Goal: Information Seeking & Learning: Learn about a topic

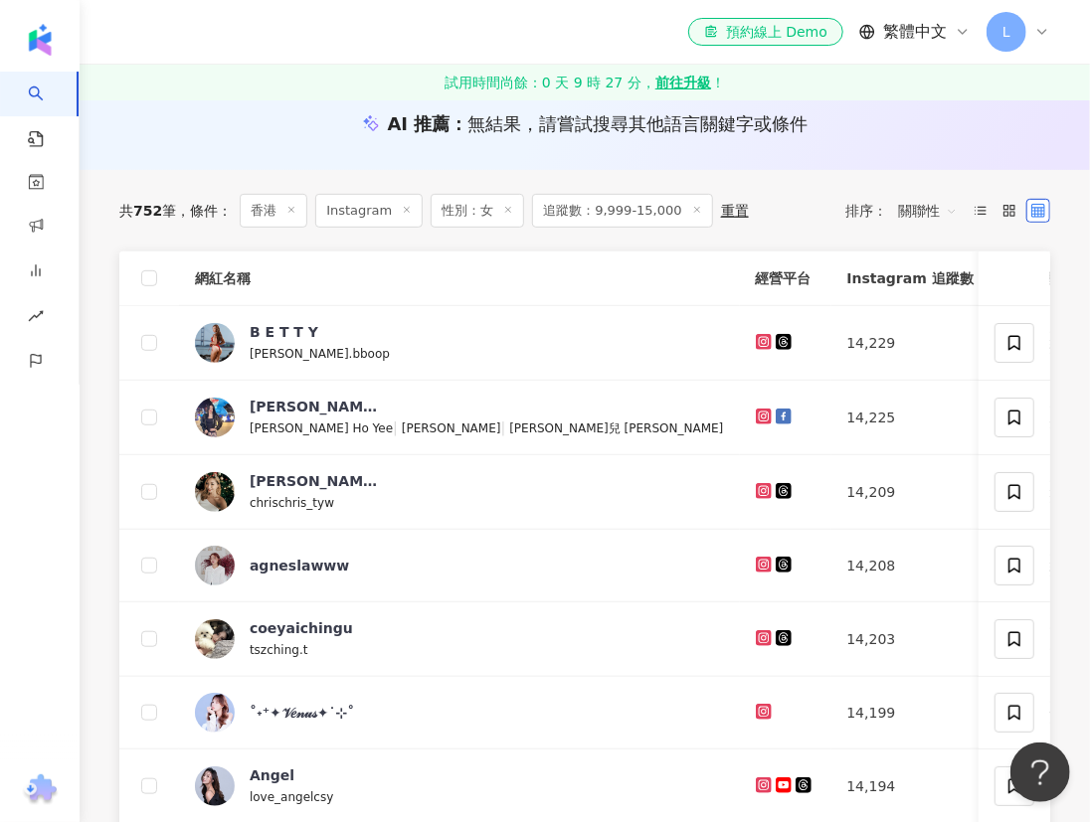
click at [925, 209] on span "關聯性" at bounding box center [928, 211] width 60 height 32
click at [924, 314] on div "漲粉率" at bounding box center [928, 318] width 50 height 22
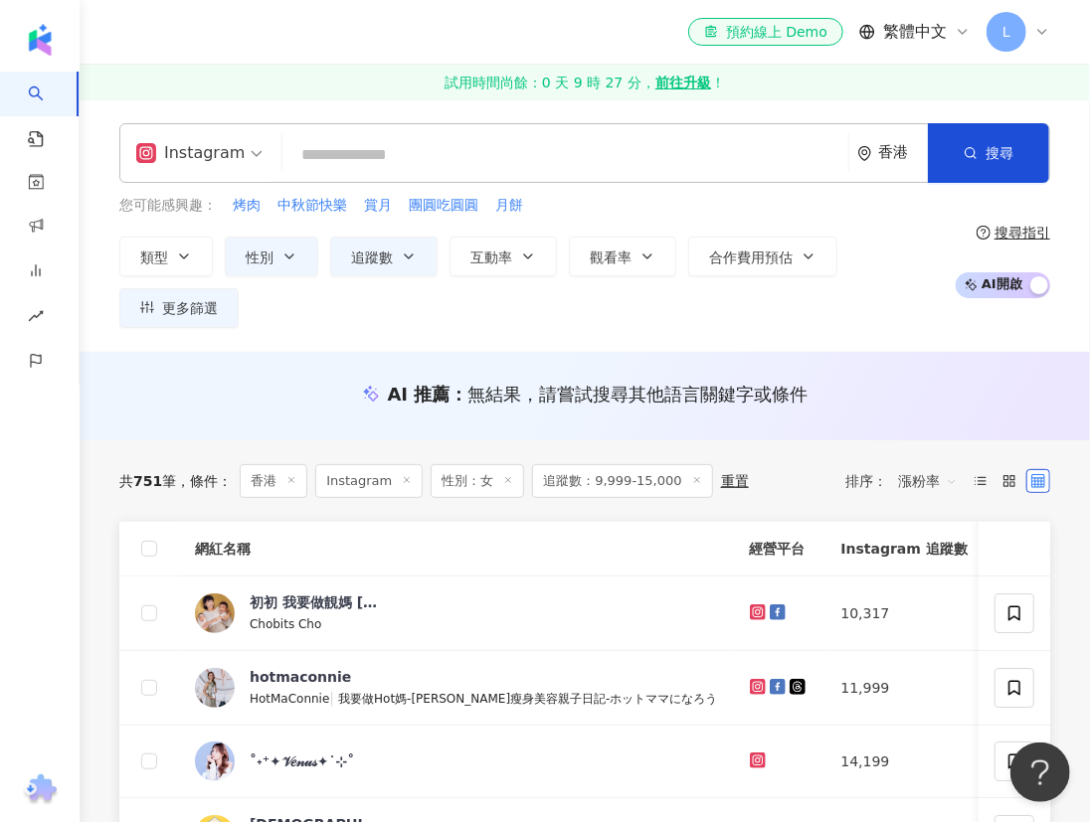
click at [911, 477] on span "漲粉率" at bounding box center [928, 481] width 60 height 32
click at [936, 660] on div "觀看率" at bounding box center [928, 656] width 50 height 22
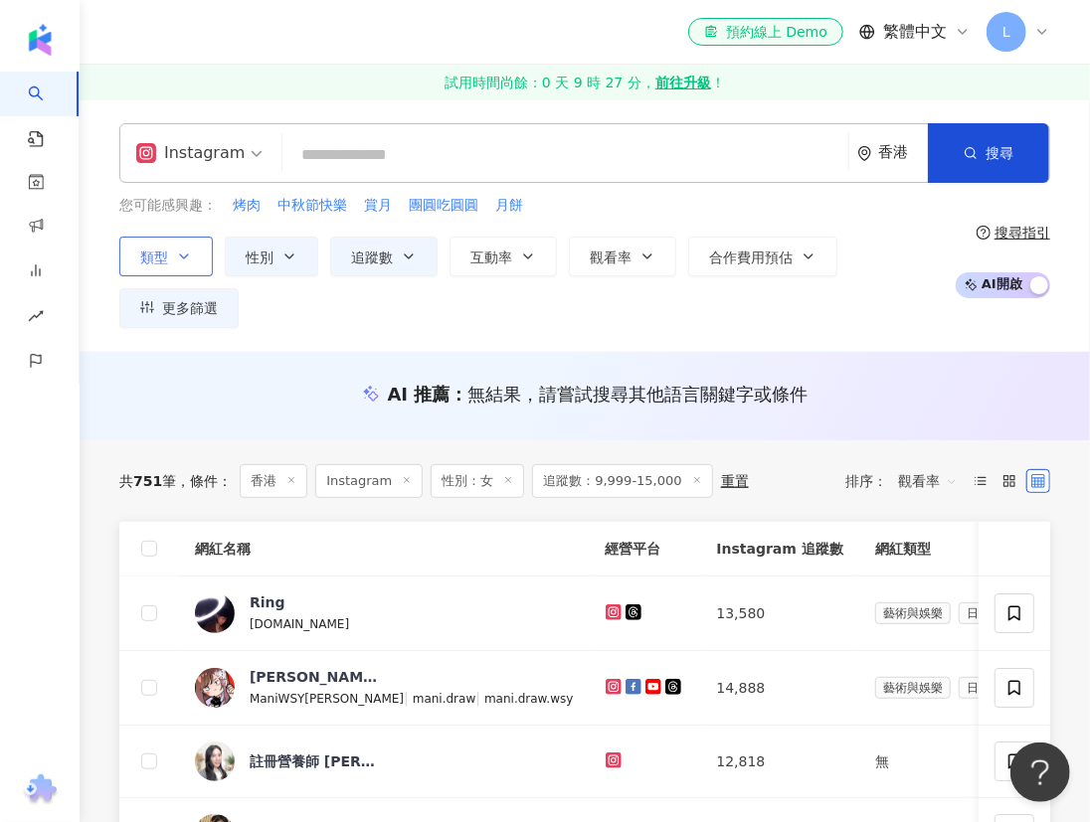
click at [190, 247] on button "類型" at bounding box center [165, 257] width 93 height 40
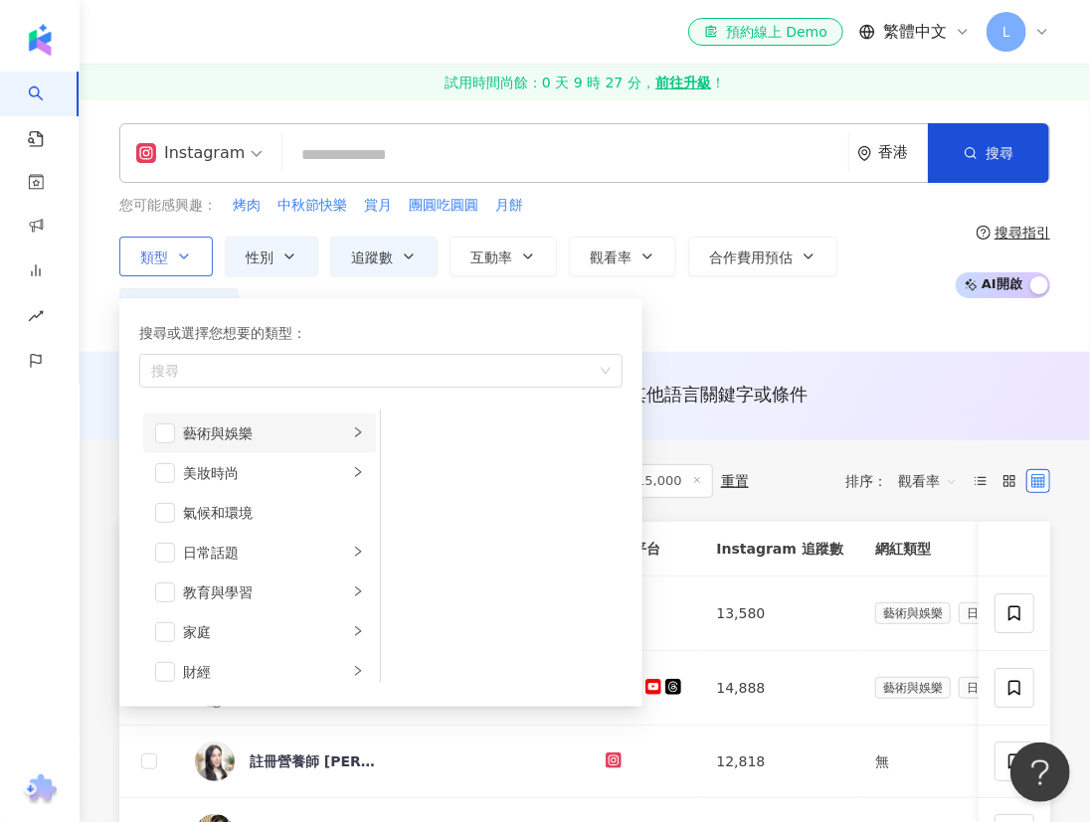
click at [352, 437] on icon "right" at bounding box center [358, 433] width 12 height 12
click at [407, 483] on li "音樂" at bounding box center [502, 473] width 234 height 40
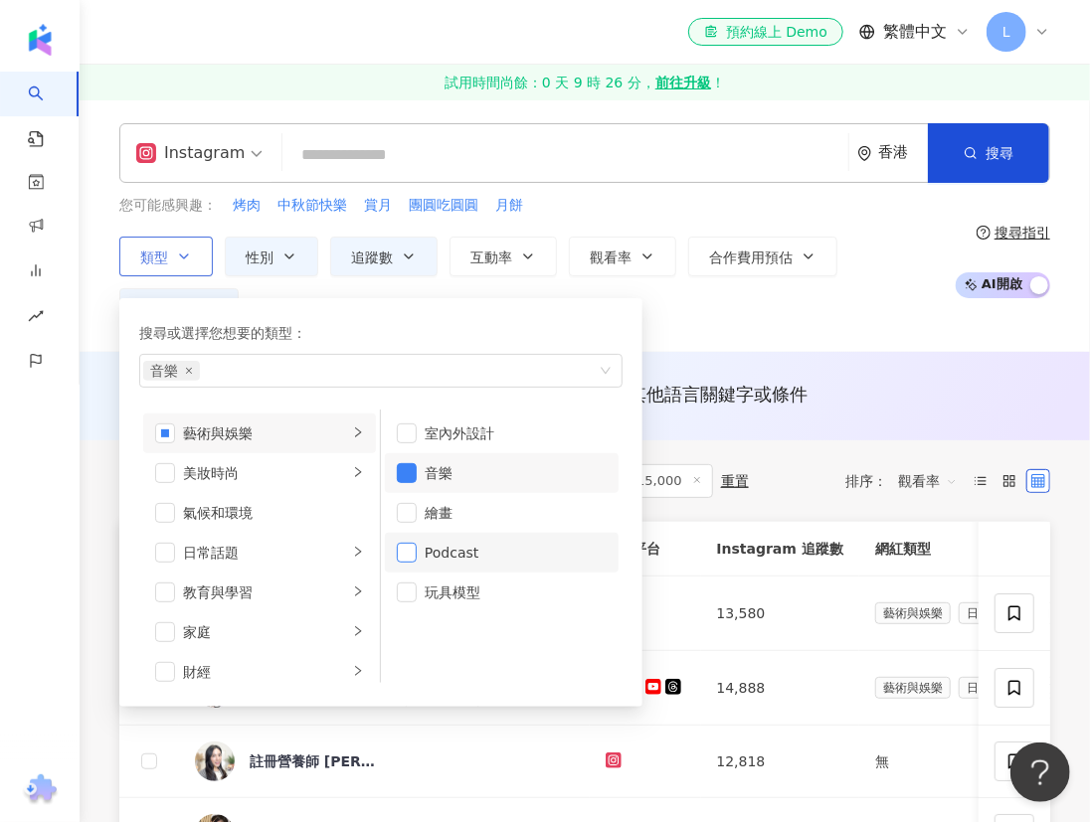
click at [403, 544] on span "button" at bounding box center [407, 553] width 20 height 20
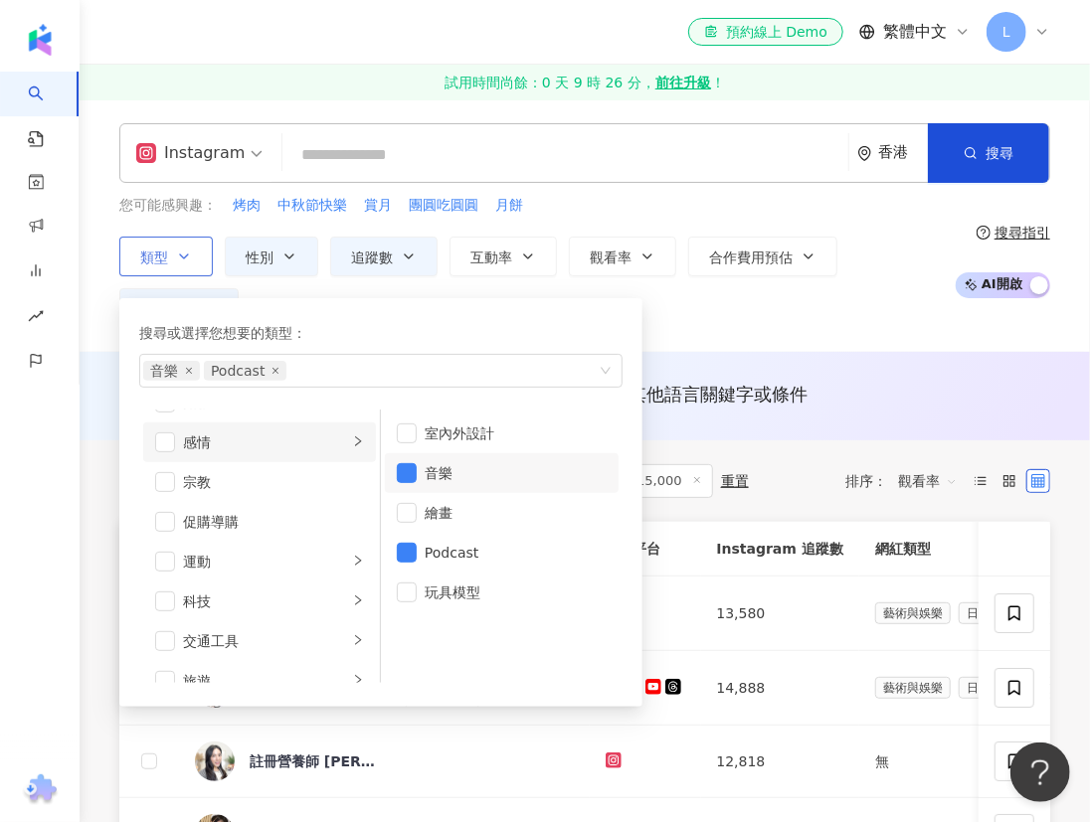
scroll to position [687, 0]
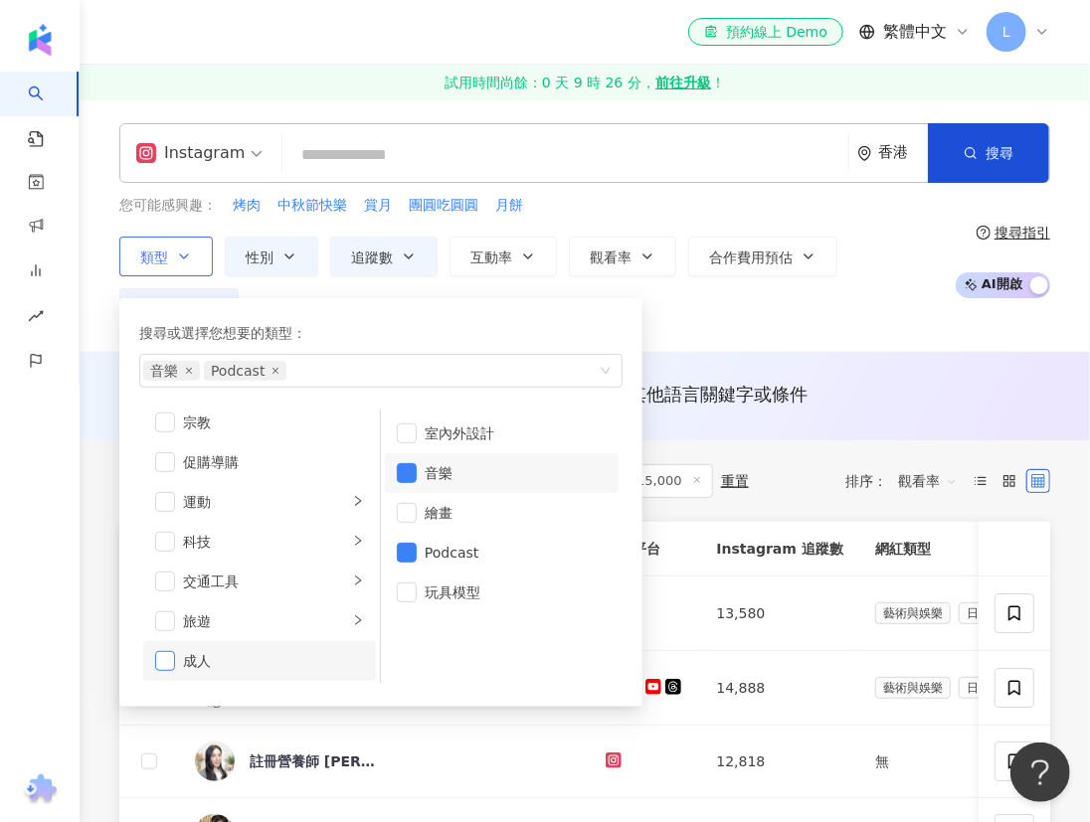
click at [162, 659] on span "button" at bounding box center [165, 661] width 20 height 20
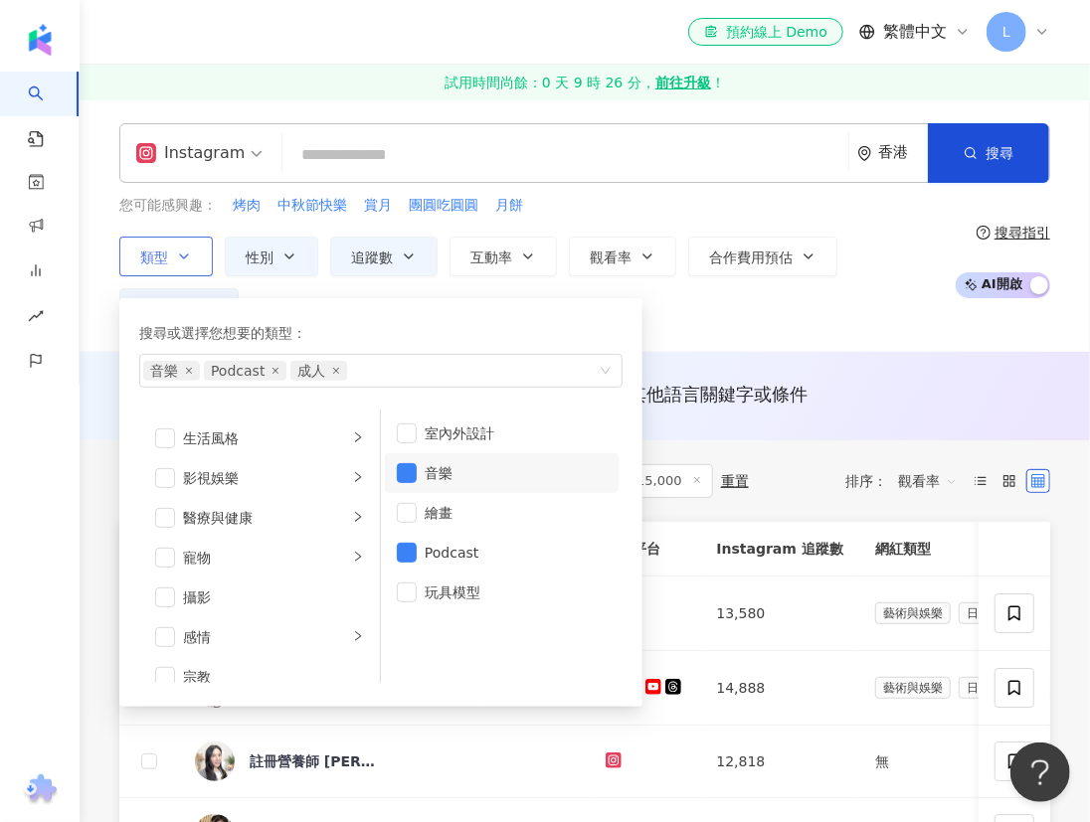
scroll to position [417, 0]
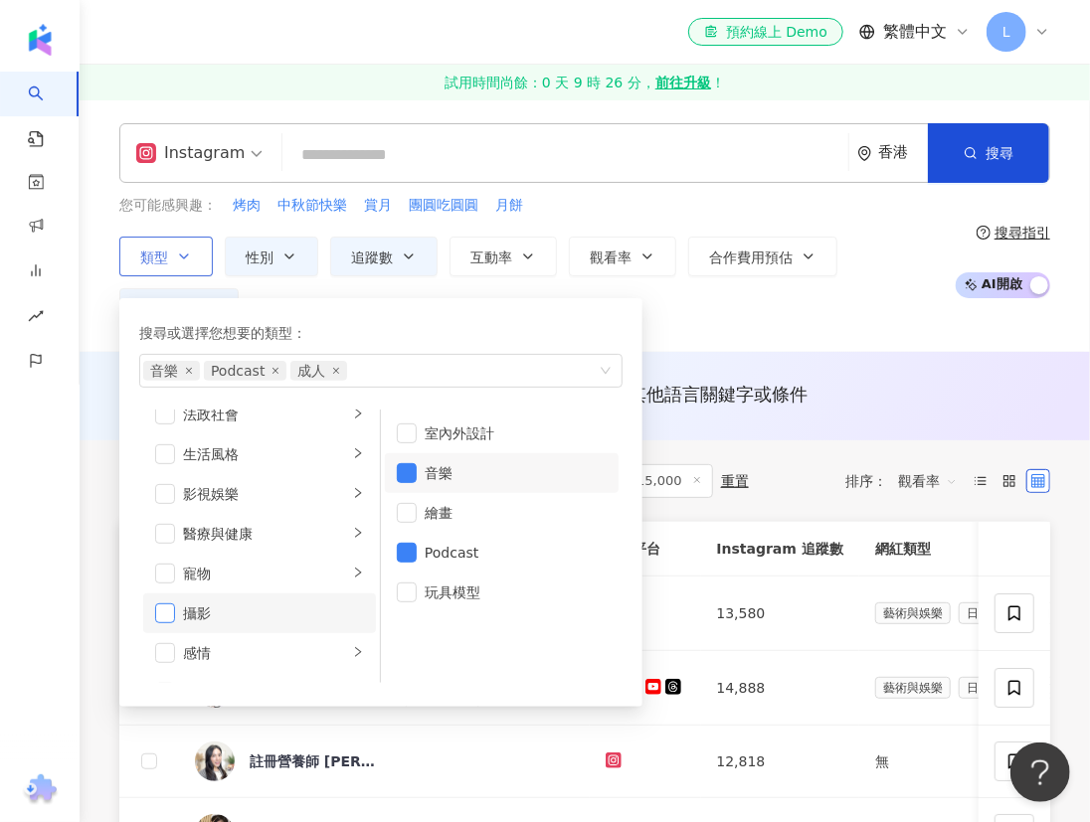
click at [173, 617] on span "button" at bounding box center [165, 614] width 20 height 20
click at [163, 493] on span "button" at bounding box center [165, 494] width 20 height 20
click at [355, 495] on icon "right" at bounding box center [358, 493] width 6 height 10
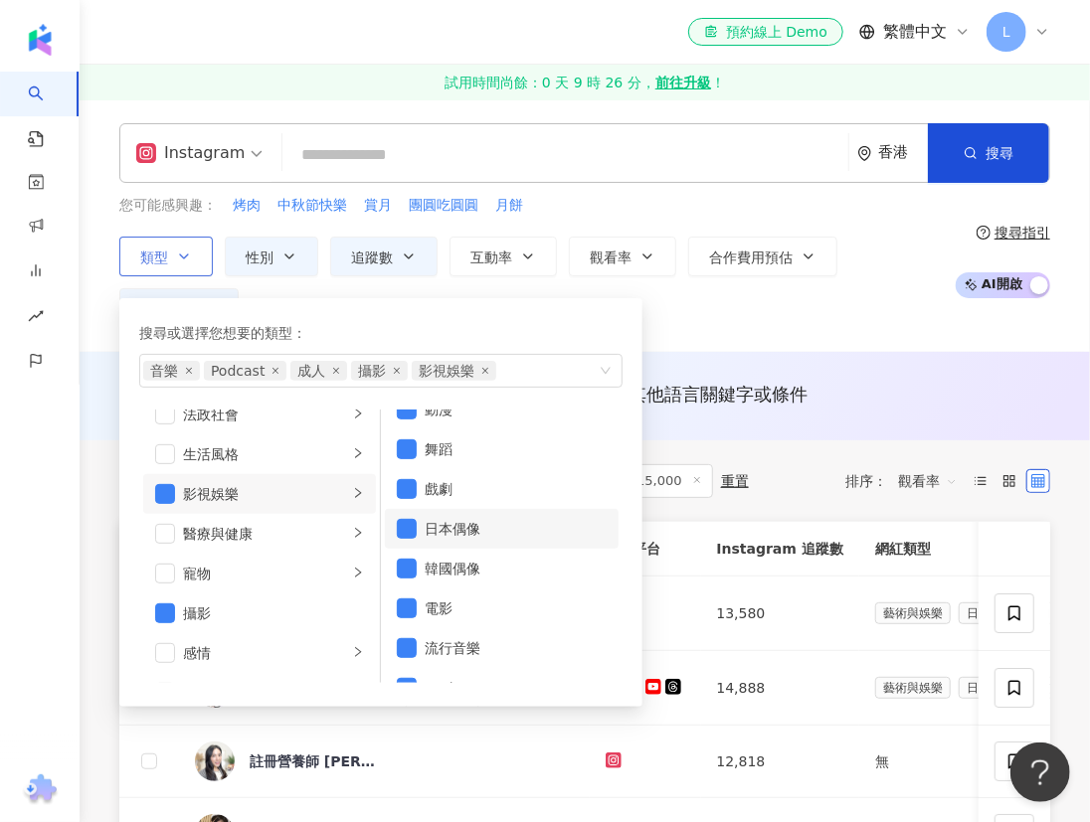
scroll to position [0, 0]
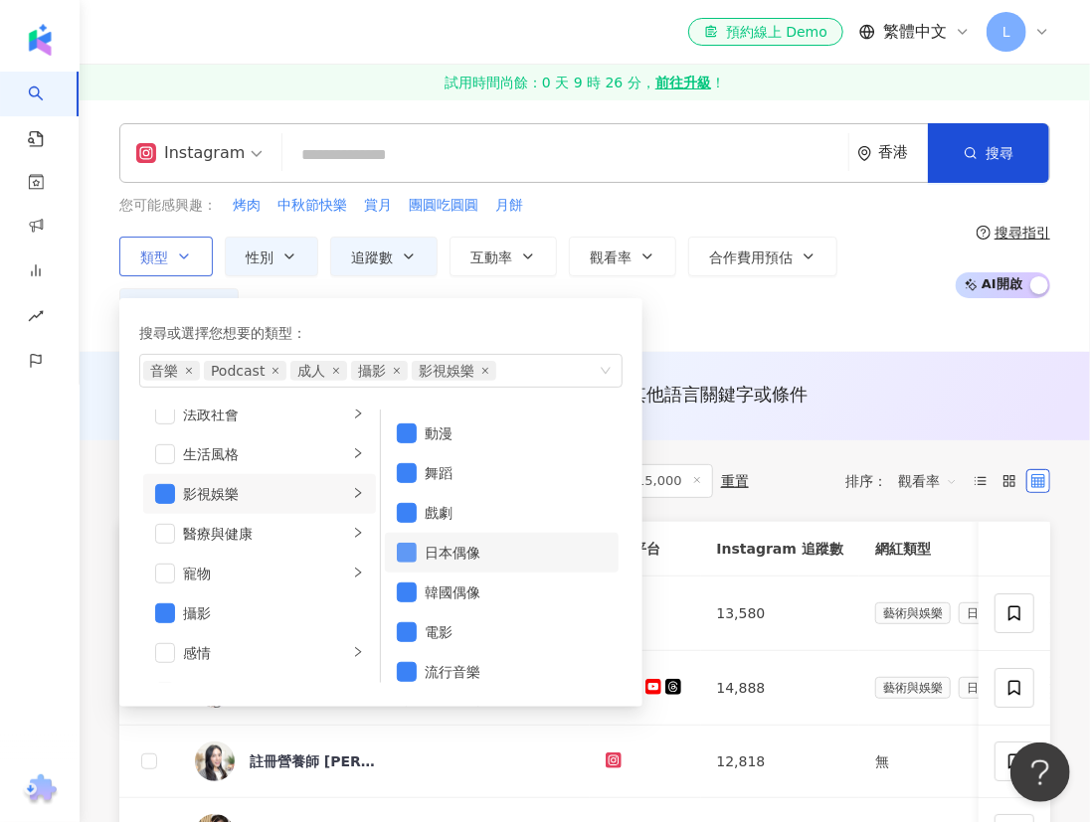
click at [414, 556] on span "button" at bounding box center [407, 553] width 20 height 20
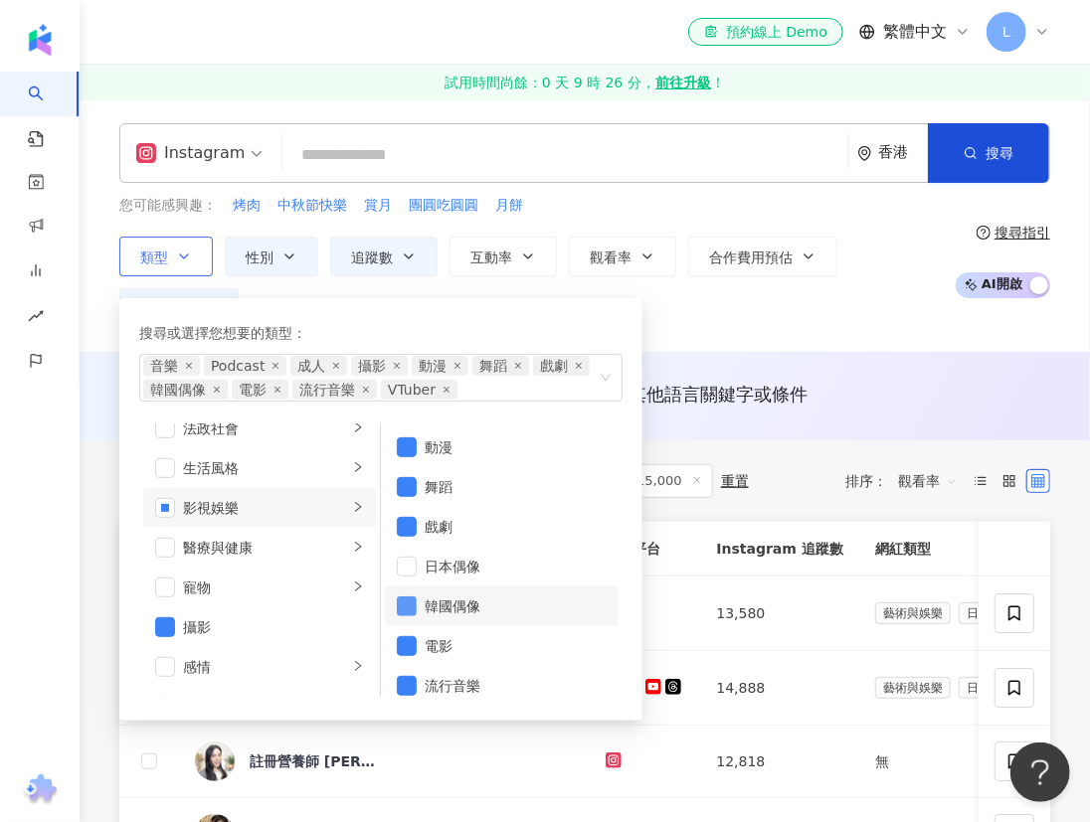
click at [406, 606] on span "button" at bounding box center [407, 607] width 20 height 20
click at [404, 570] on span "button" at bounding box center [407, 567] width 20 height 20
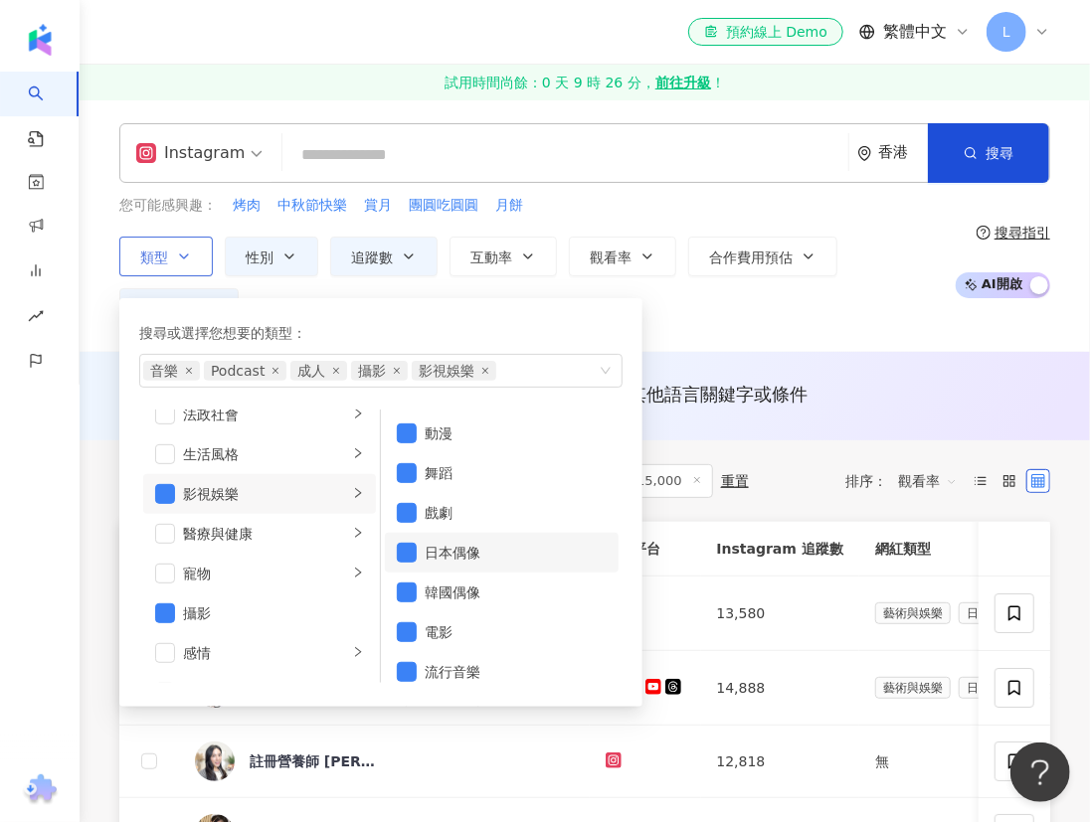
scroll to position [52, 0]
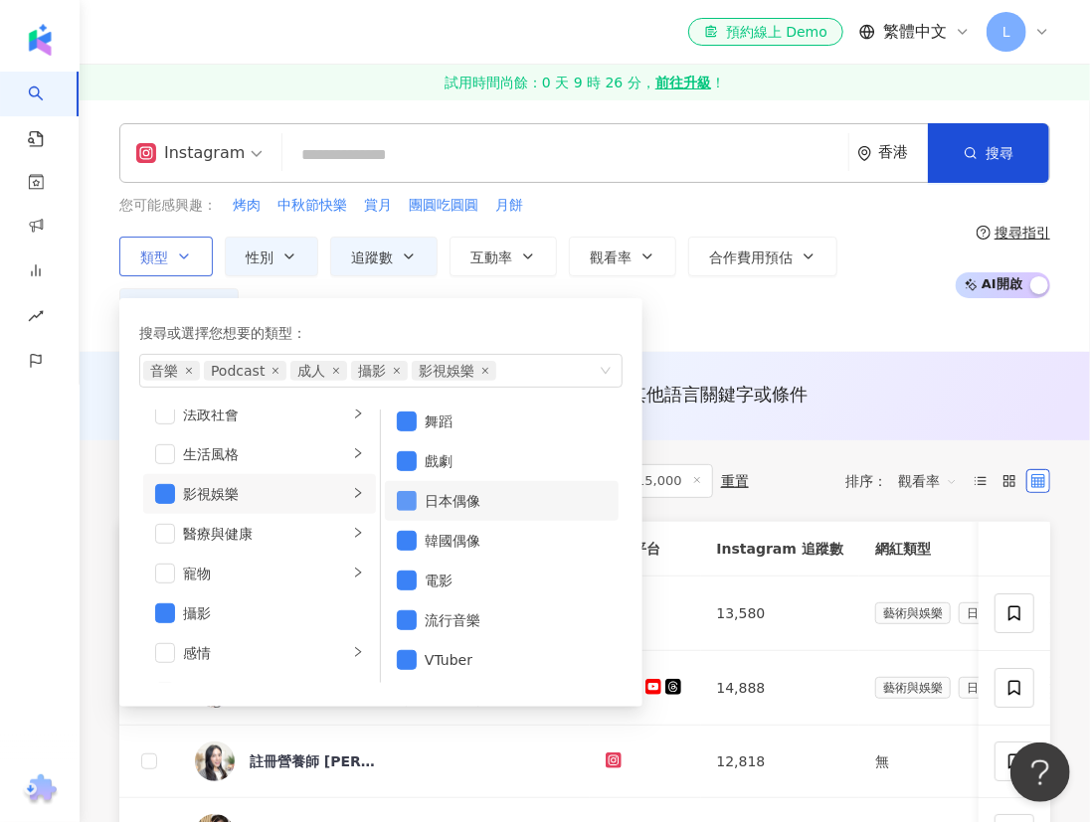
click at [412, 506] on span "button" at bounding box center [407, 501] width 20 height 20
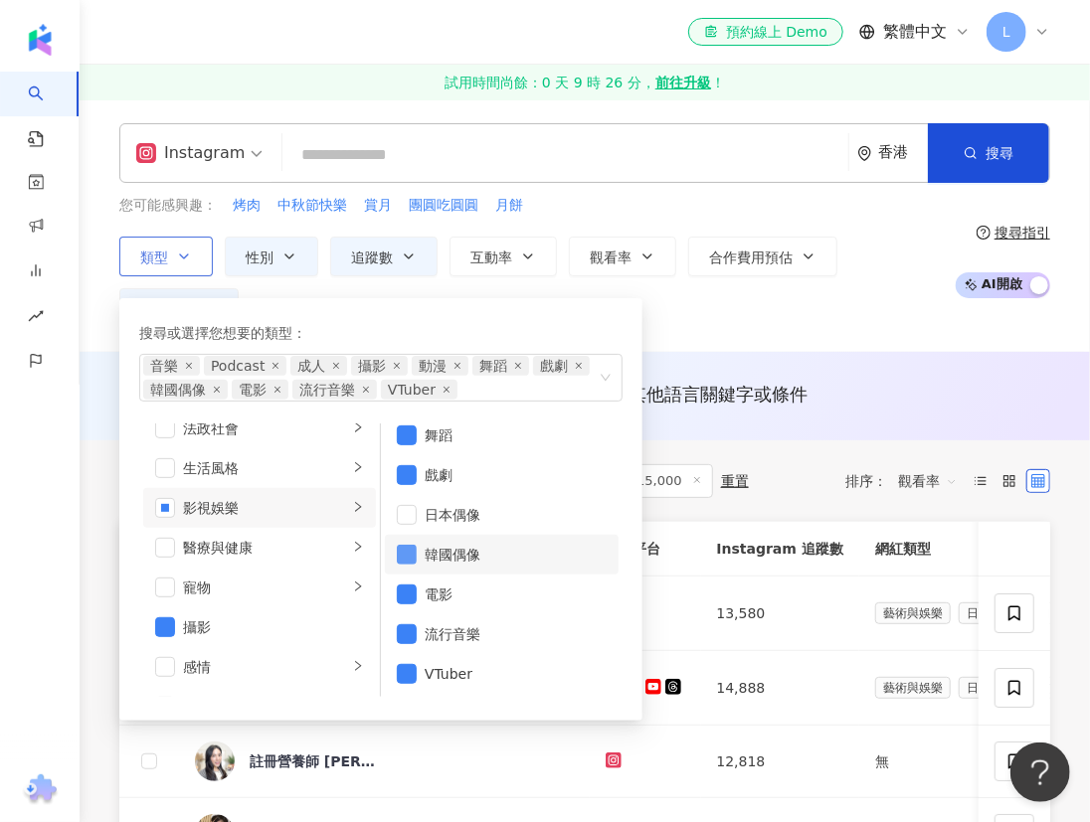
click at [408, 558] on span "button" at bounding box center [407, 555] width 20 height 20
click at [415, 430] on span "button" at bounding box center [407, 436] width 20 height 20
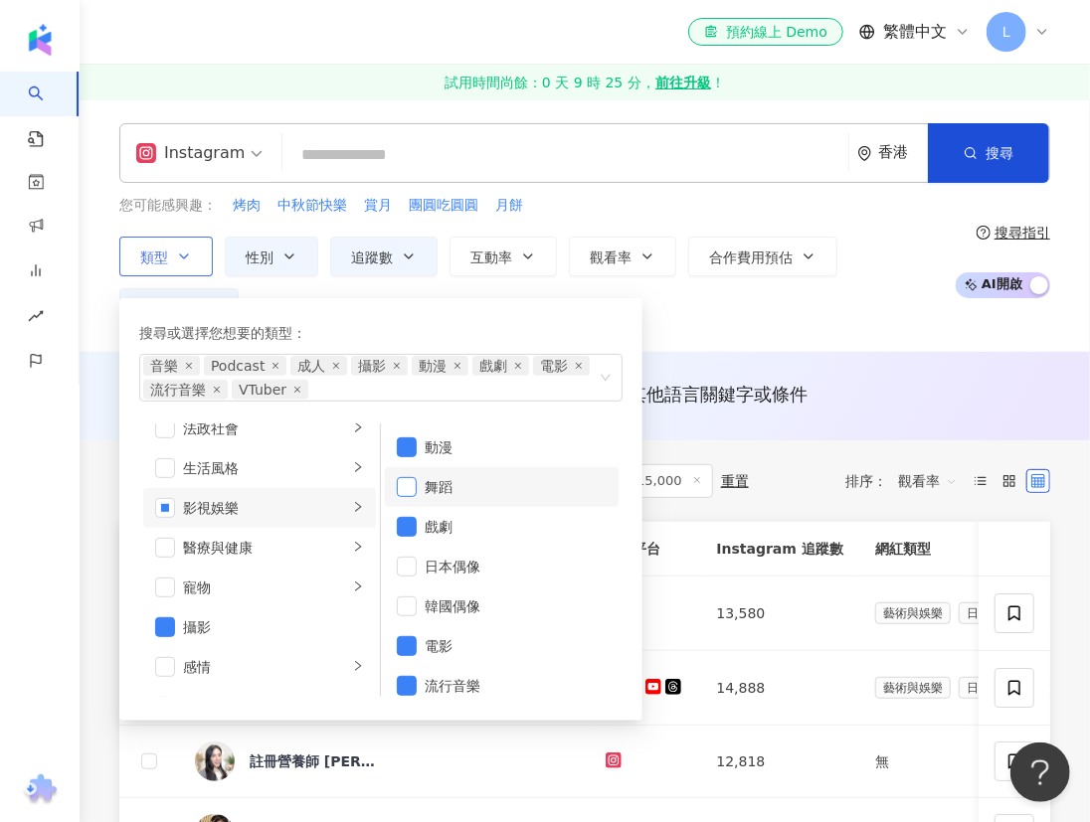
click at [408, 484] on span "button" at bounding box center [407, 487] width 20 height 20
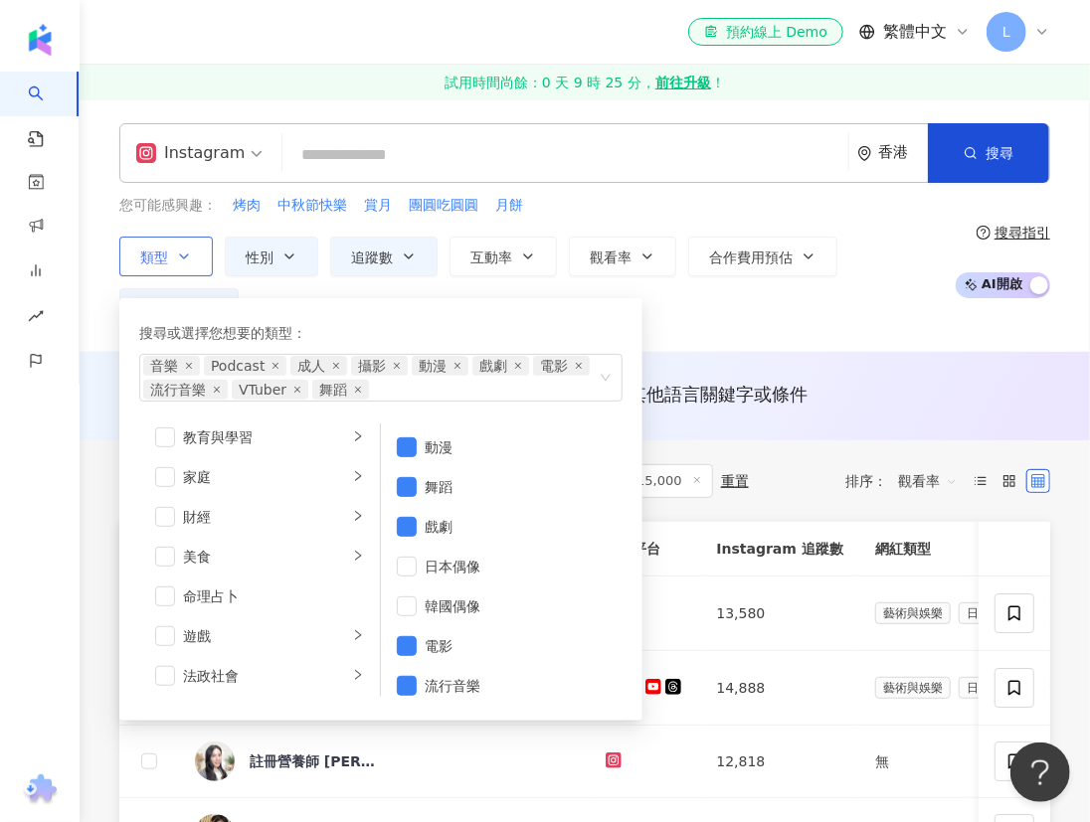
scroll to position [145, 0]
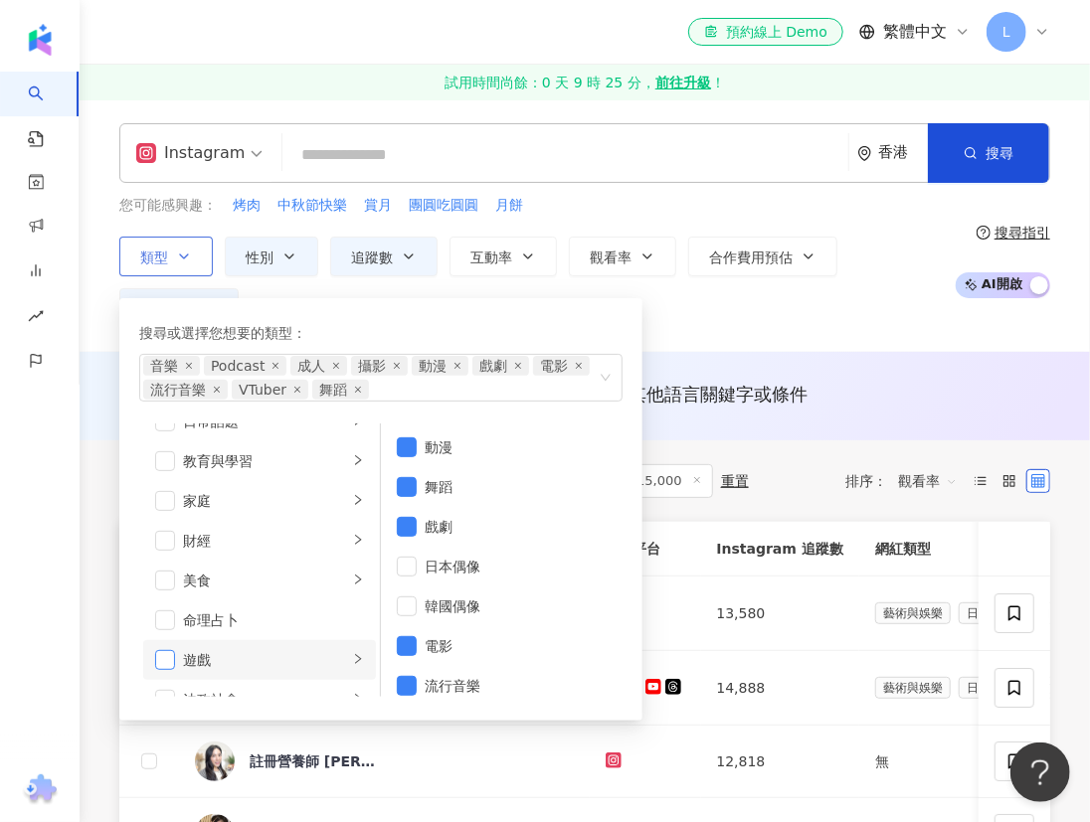
click at [162, 665] on span "button" at bounding box center [165, 660] width 20 height 20
click at [338, 646] on li "遊戲" at bounding box center [259, 660] width 233 height 40
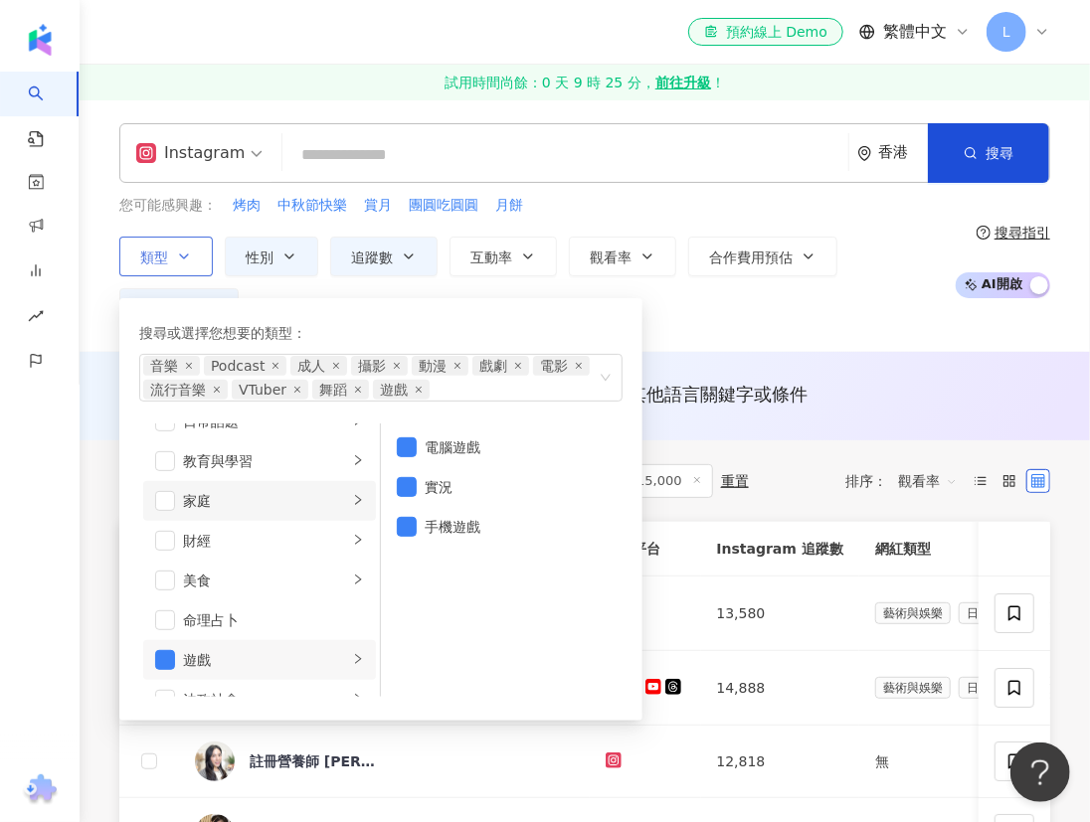
scroll to position [0, 0]
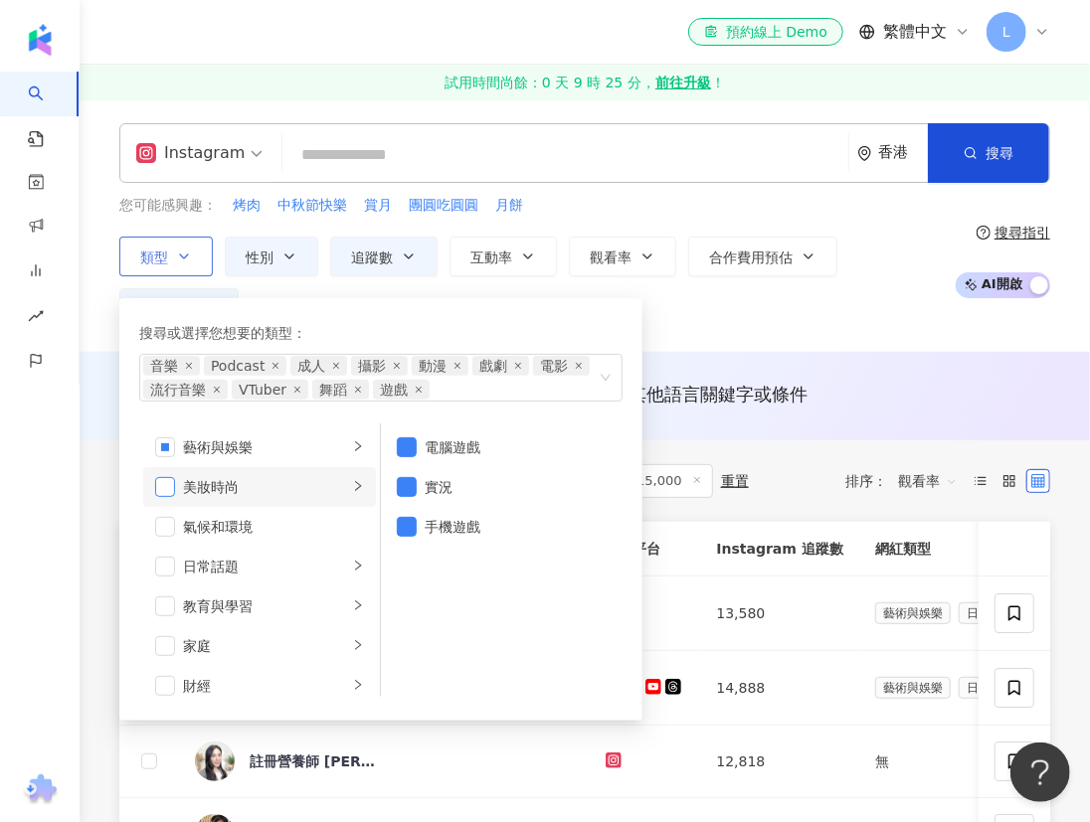
click at [173, 492] on span "button" at bounding box center [165, 487] width 20 height 20
click at [333, 482] on div "美妝時尚" at bounding box center [265, 487] width 165 height 22
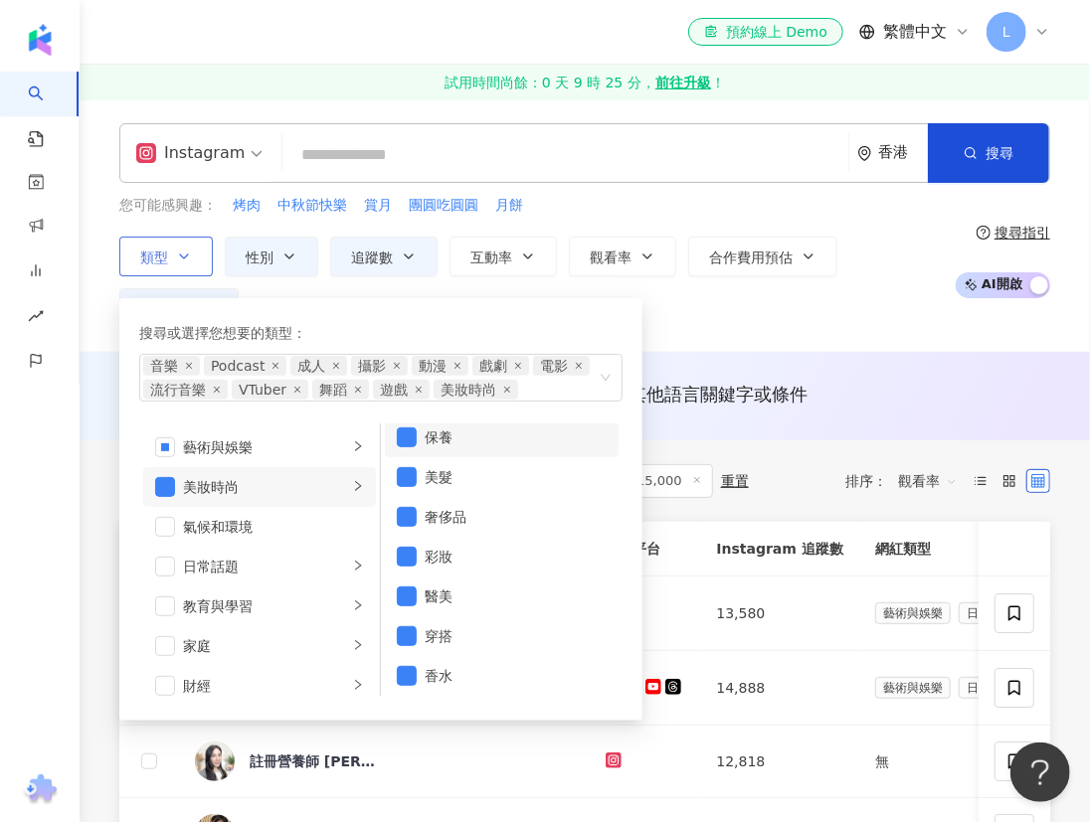
scroll to position [12, 0]
click at [706, 313] on div "類型 搜尋或選擇您想要的類型： 音樂 Podcast 成人 攝影 動漫 戲劇 電影 流行音樂 VTuber 舞蹈 遊戲 美妝時尚 藝術與娛樂 美妝時尚 氣候和…" at bounding box center [531, 282] width 825 height 91
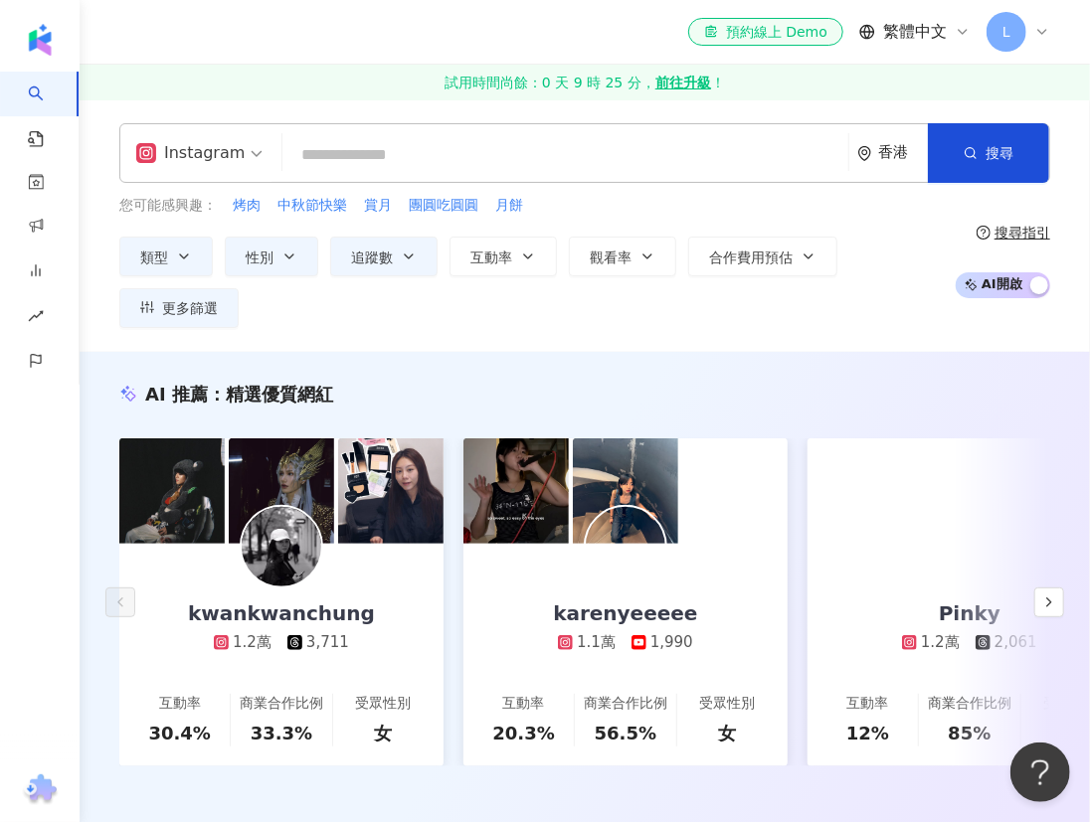
scroll to position [542, 0]
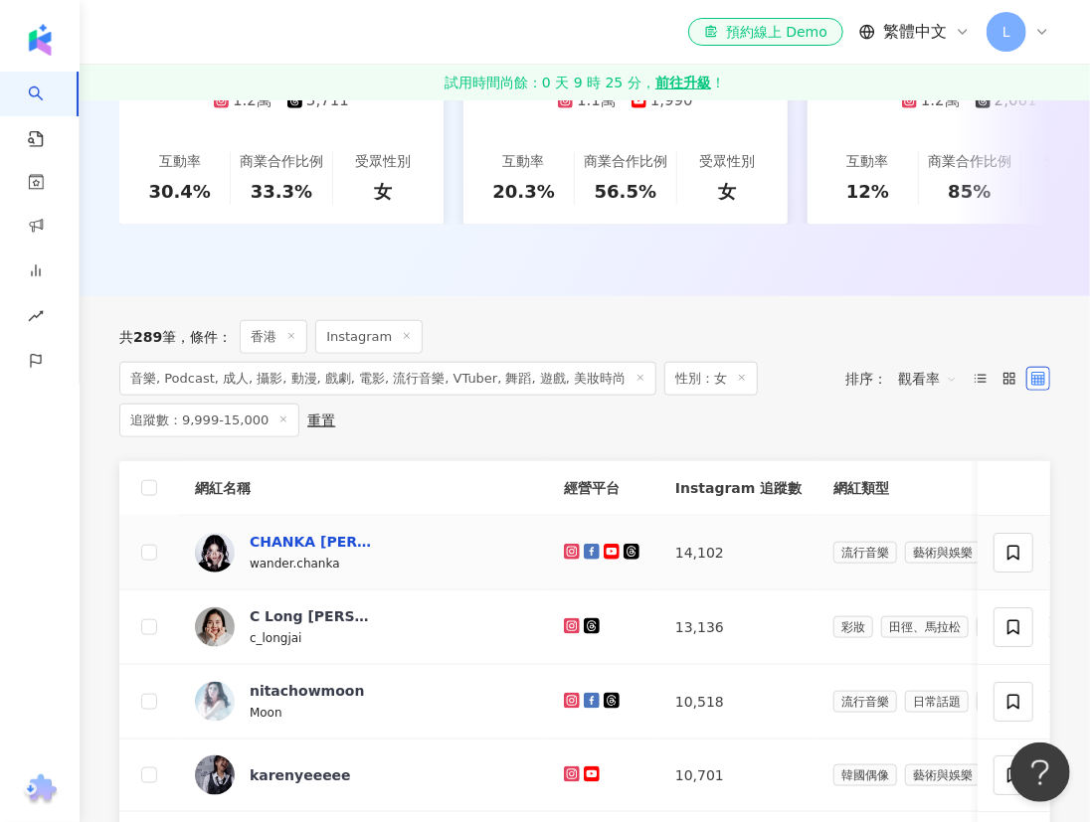
click at [286, 552] on div "CHANKA 陳嘉" at bounding box center [314, 542] width 129 height 20
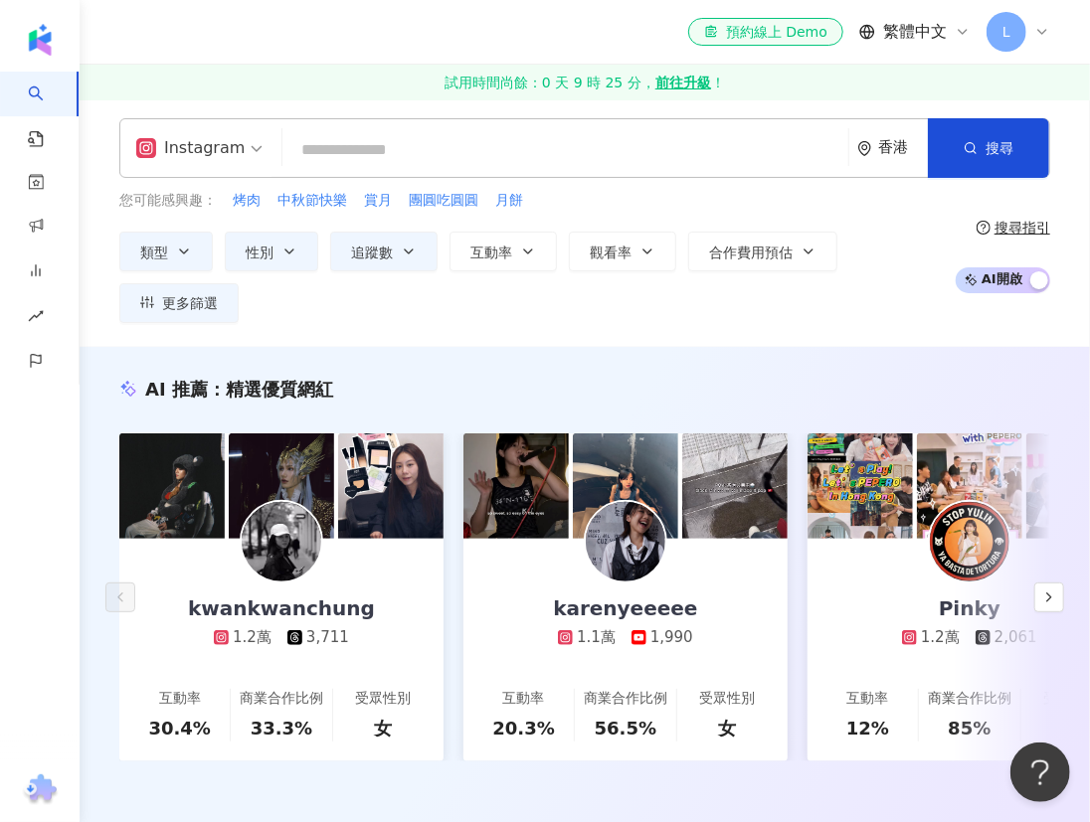
scroll to position [0, 0]
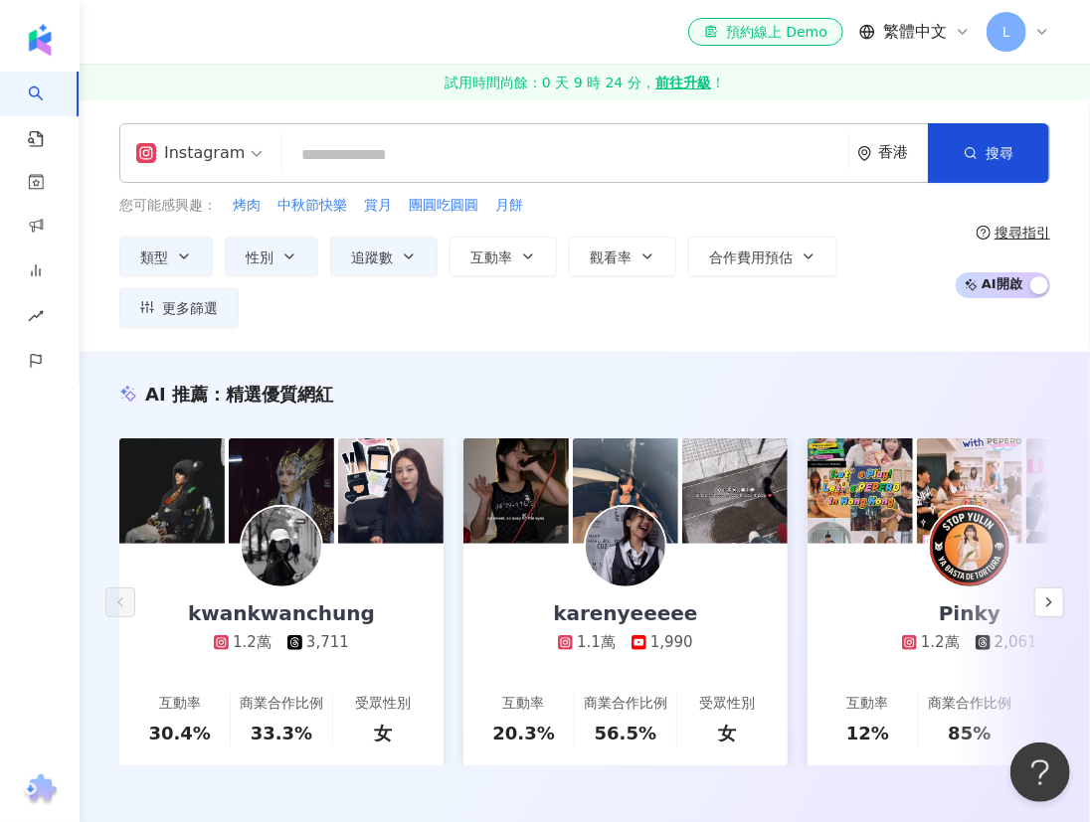
click at [886, 157] on div "香港" at bounding box center [903, 152] width 50 height 17
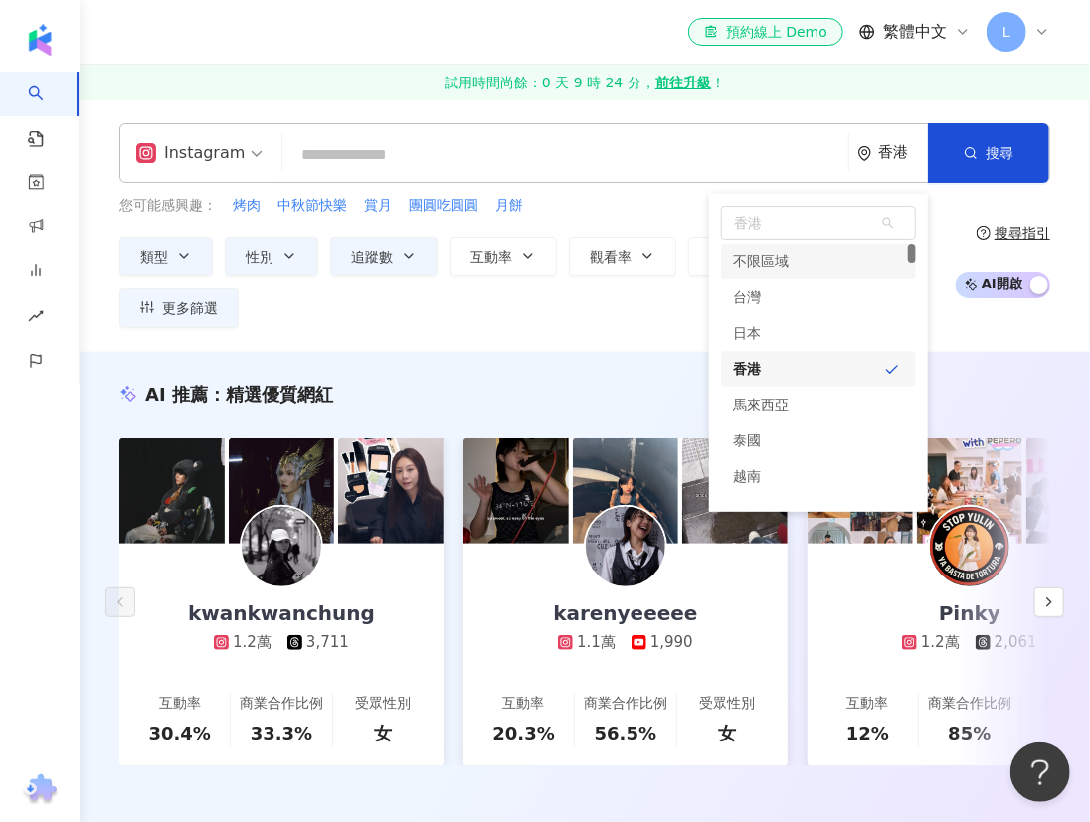
click at [270, 37] on div "el-icon-cs 預約線上 Demo 繁體中文 L" at bounding box center [584, 32] width 931 height 64
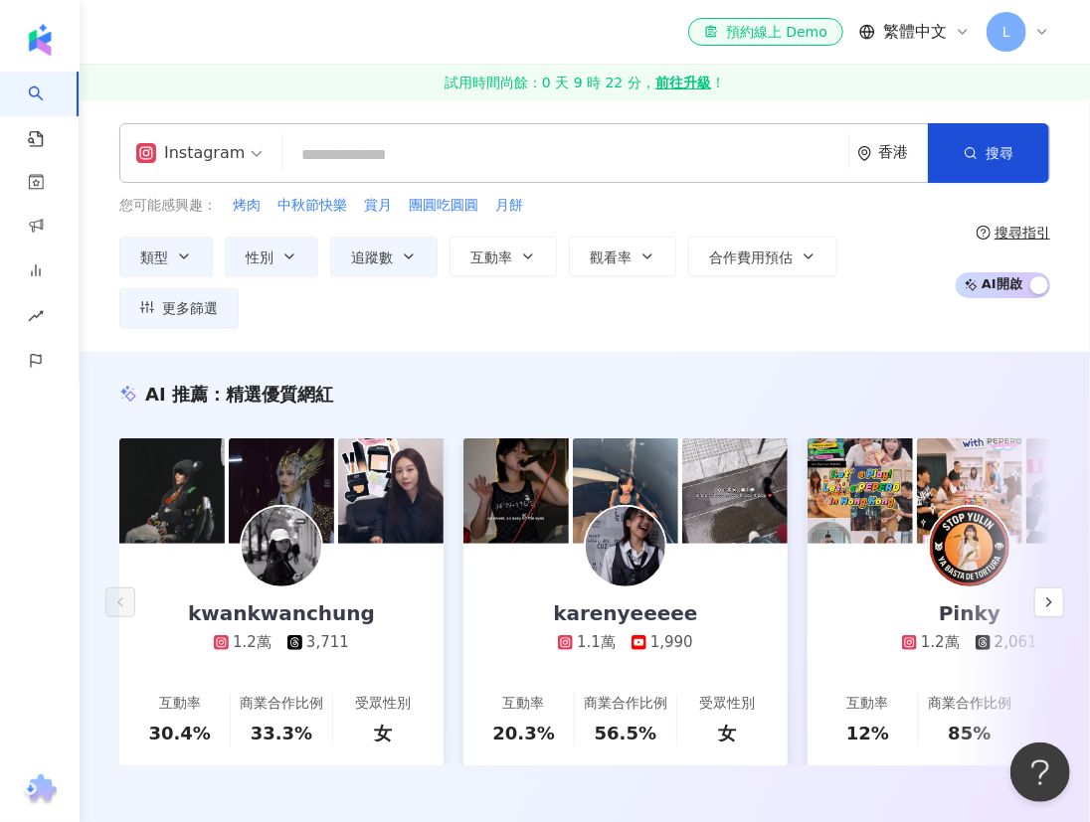
click at [607, 36] on div "el-icon-cs 預約線上 Demo 繁體中文 L" at bounding box center [584, 32] width 931 height 64
drag, startPoint x: 437, startPoint y: 32, endPoint x: 496, endPoint y: 32, distance: 59.7
click at [437, 32] on div "el-icon-cs 預約線上 Demo 繁體中文 L" at bounding box center [584, 32] width 931 height 64
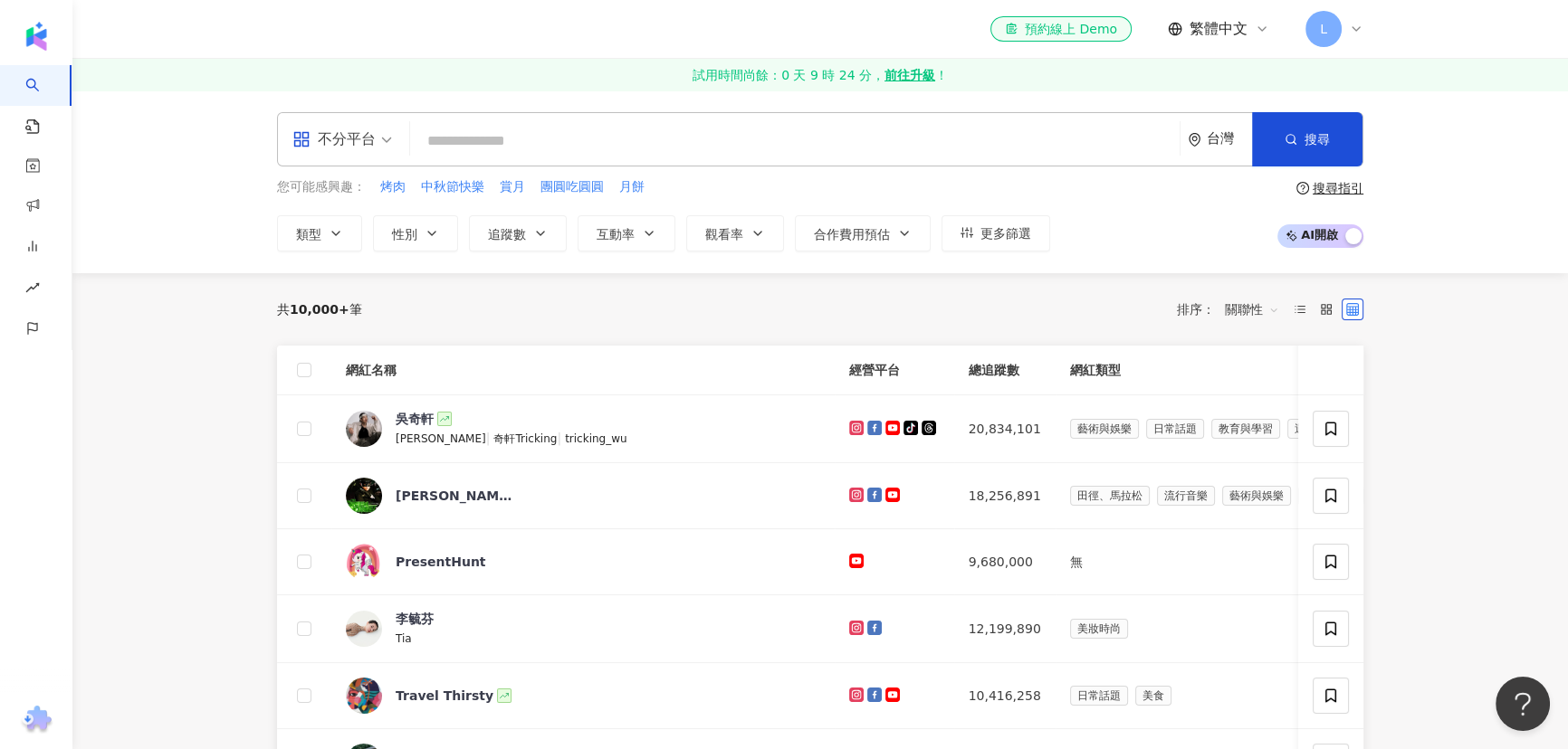
click at [347, 128] on div "不分平台" at bounding box center [333, 139] width 83 height 29
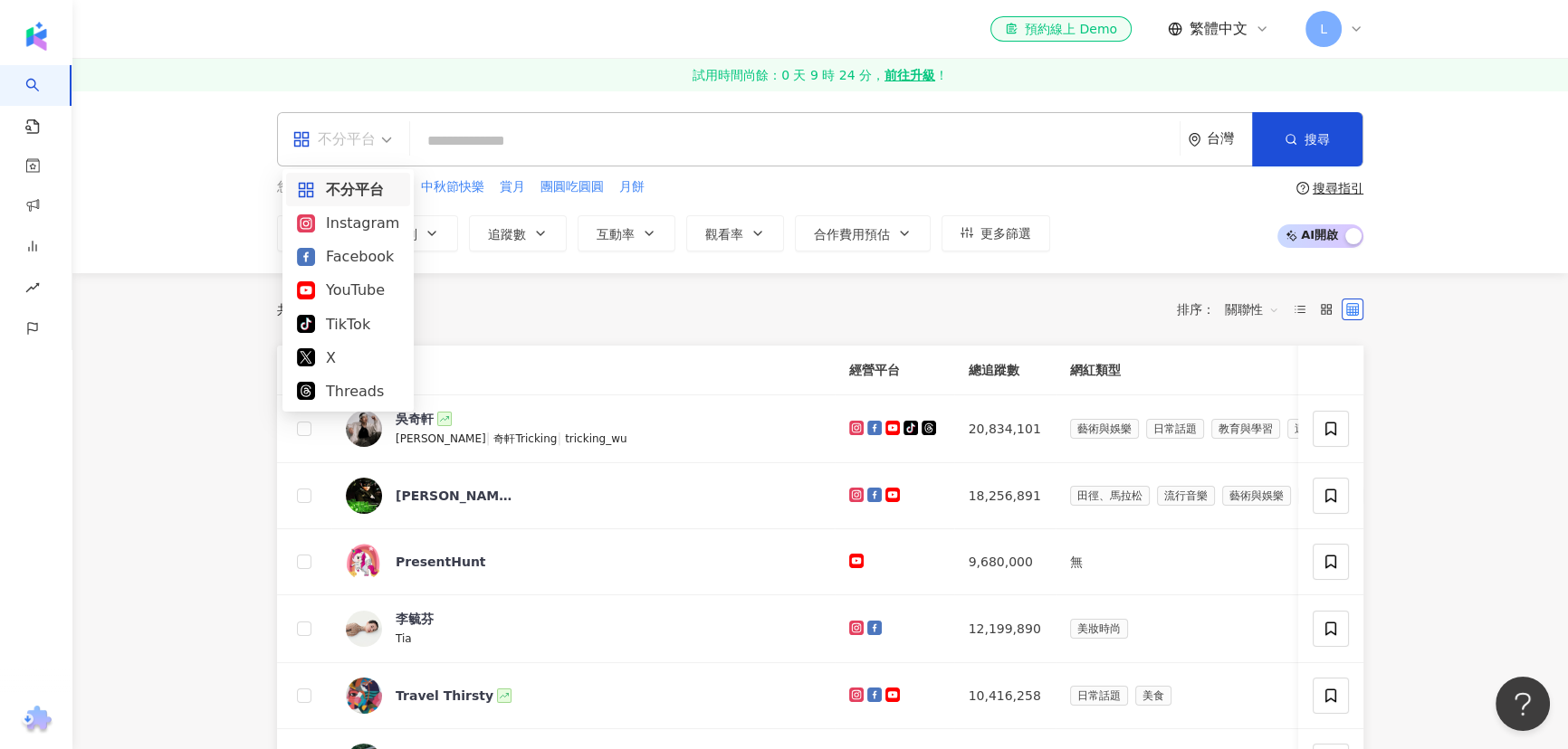
click at [360, 196] on div "不分平台" at bounding box center [348, 189] width 102 height 23
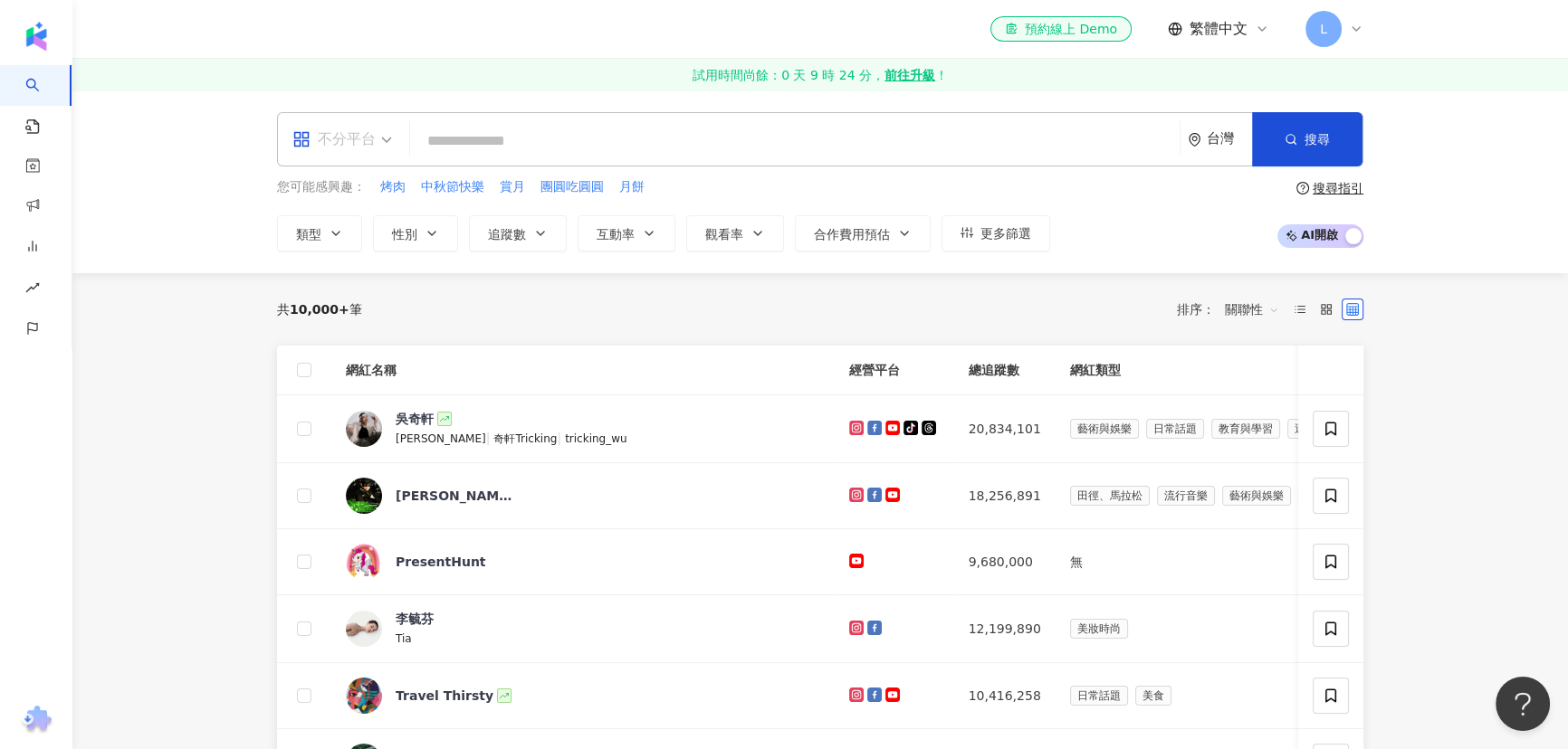
click at [374, 158] on span at bounding box center [341, 139] width 99 height 53
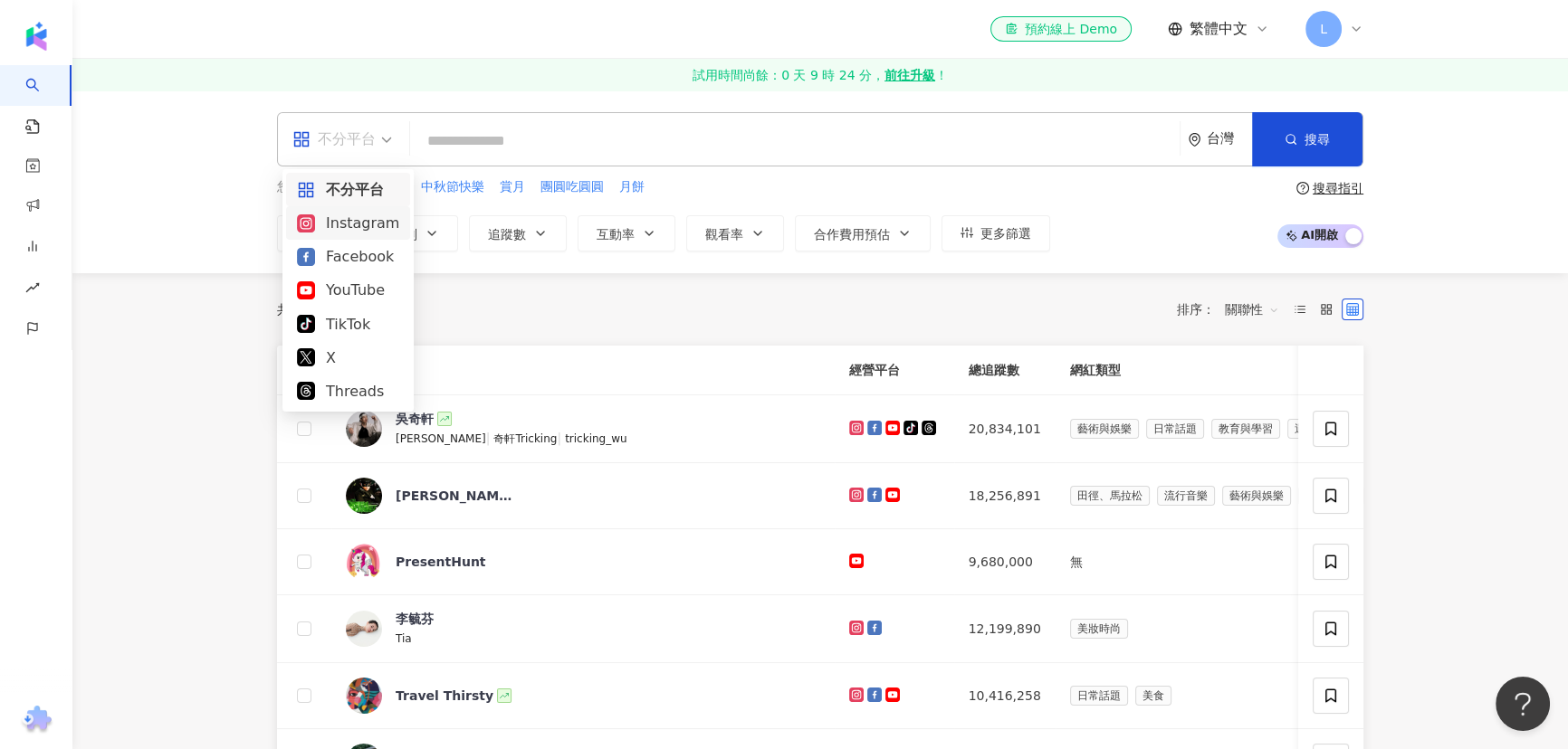
click at [361, 216] on div "Instagram" at bounding box center [348, 223] width 102 height 23
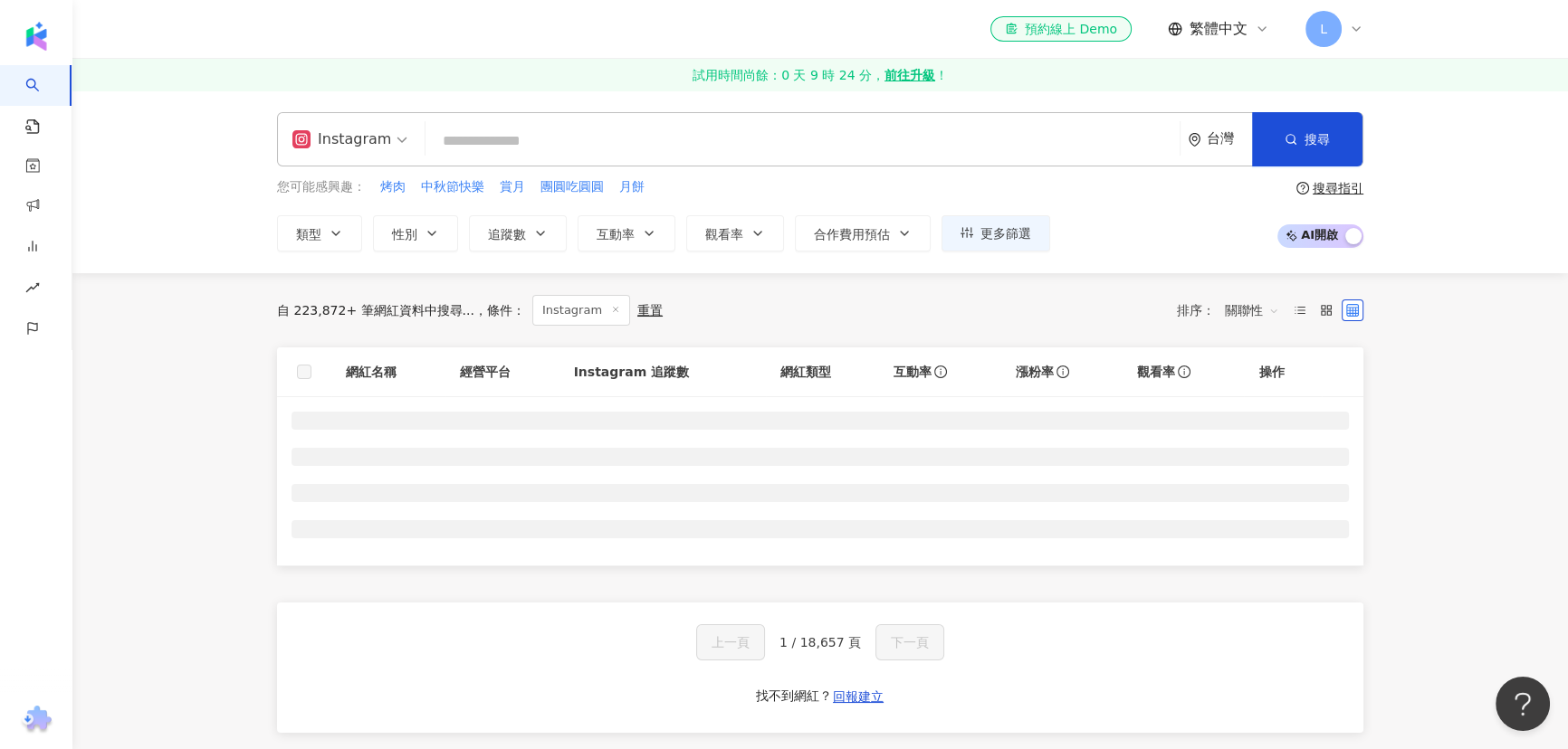
click at [992, 186] on div "搜尋指引" at bounding box center [1339, 188] width 51 height 15
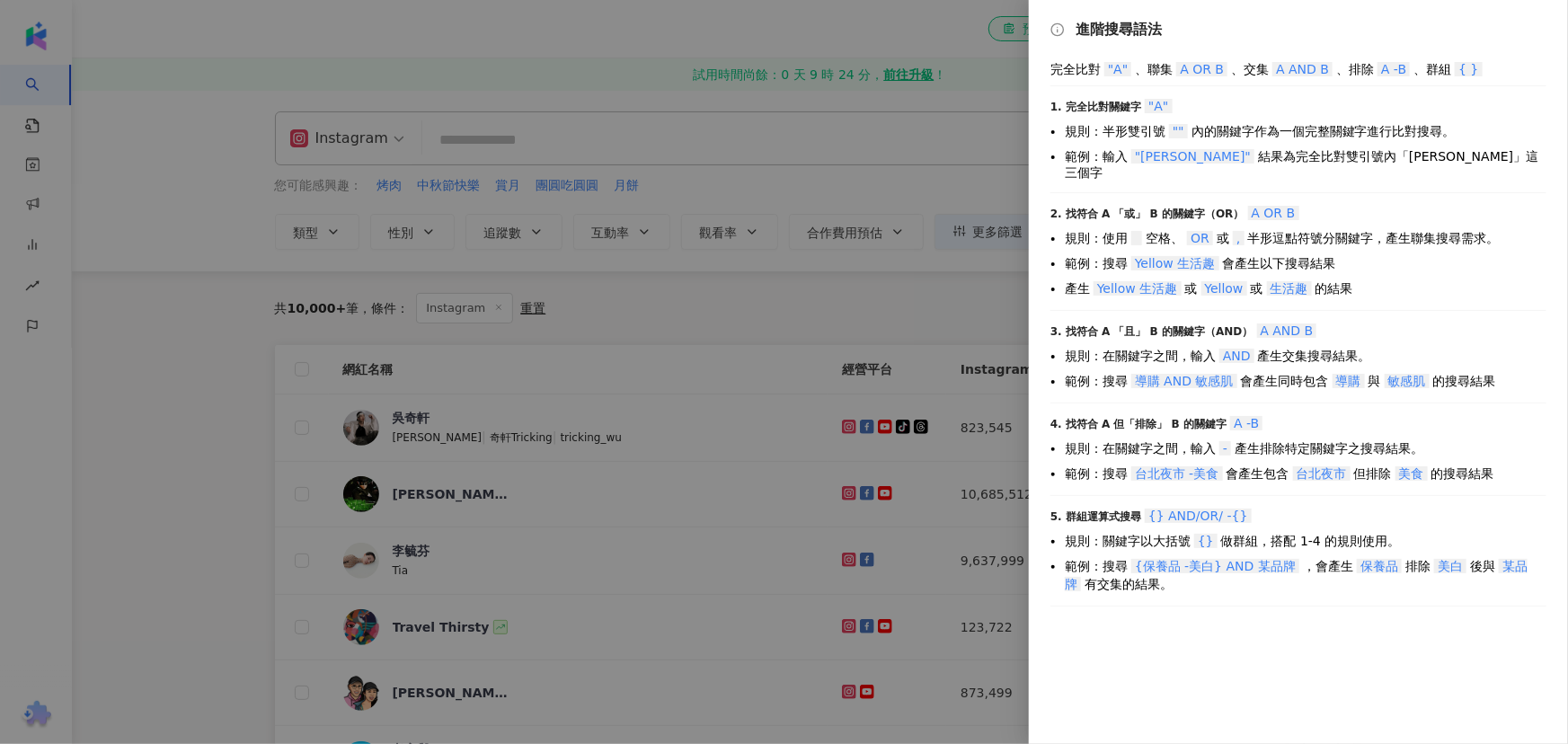
click at [953, 181] on div at bounding box center [784, 372] width 1568 height 744
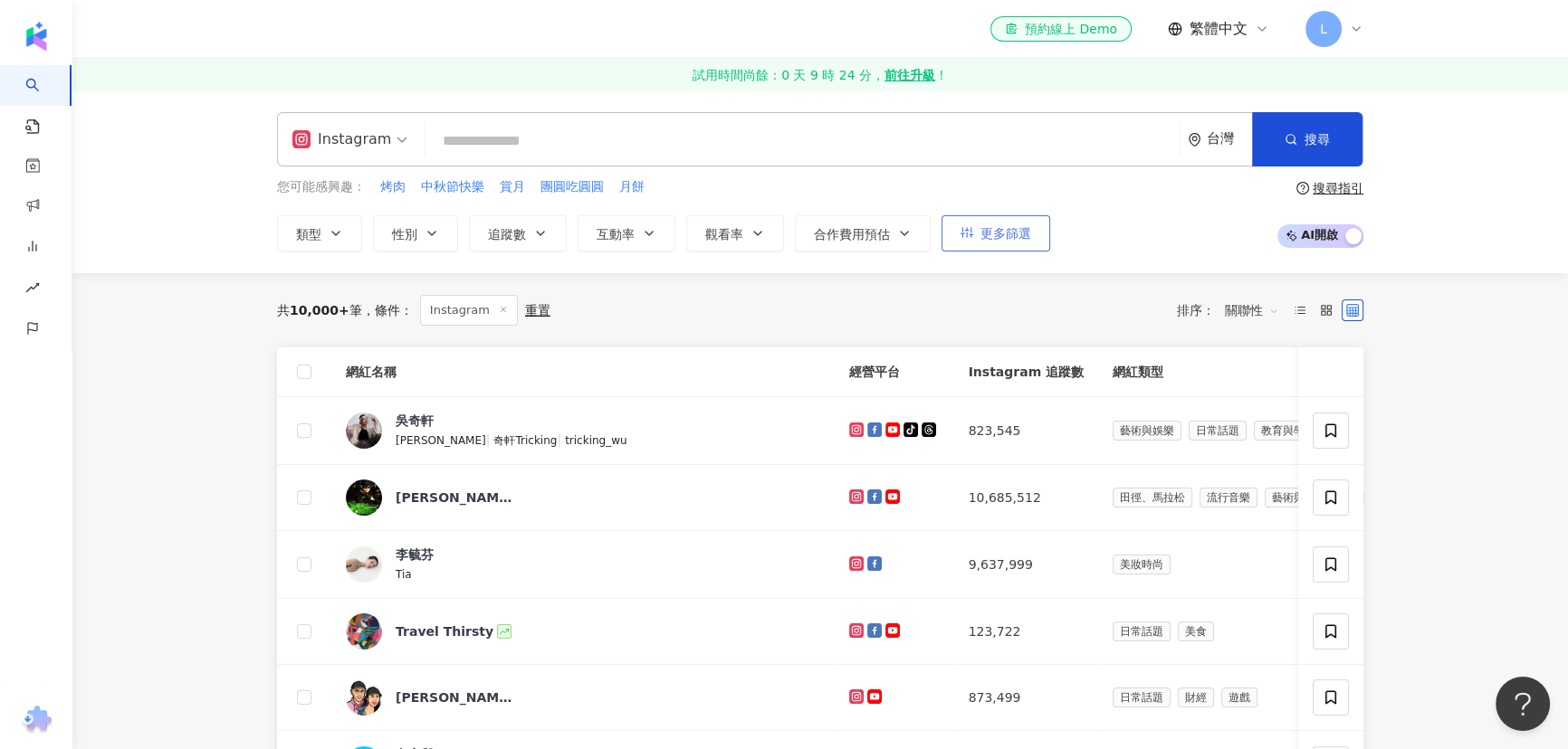
click at [992, 239] on span "更多篩選" at bounding box center [1006, 234] width 51 height 15
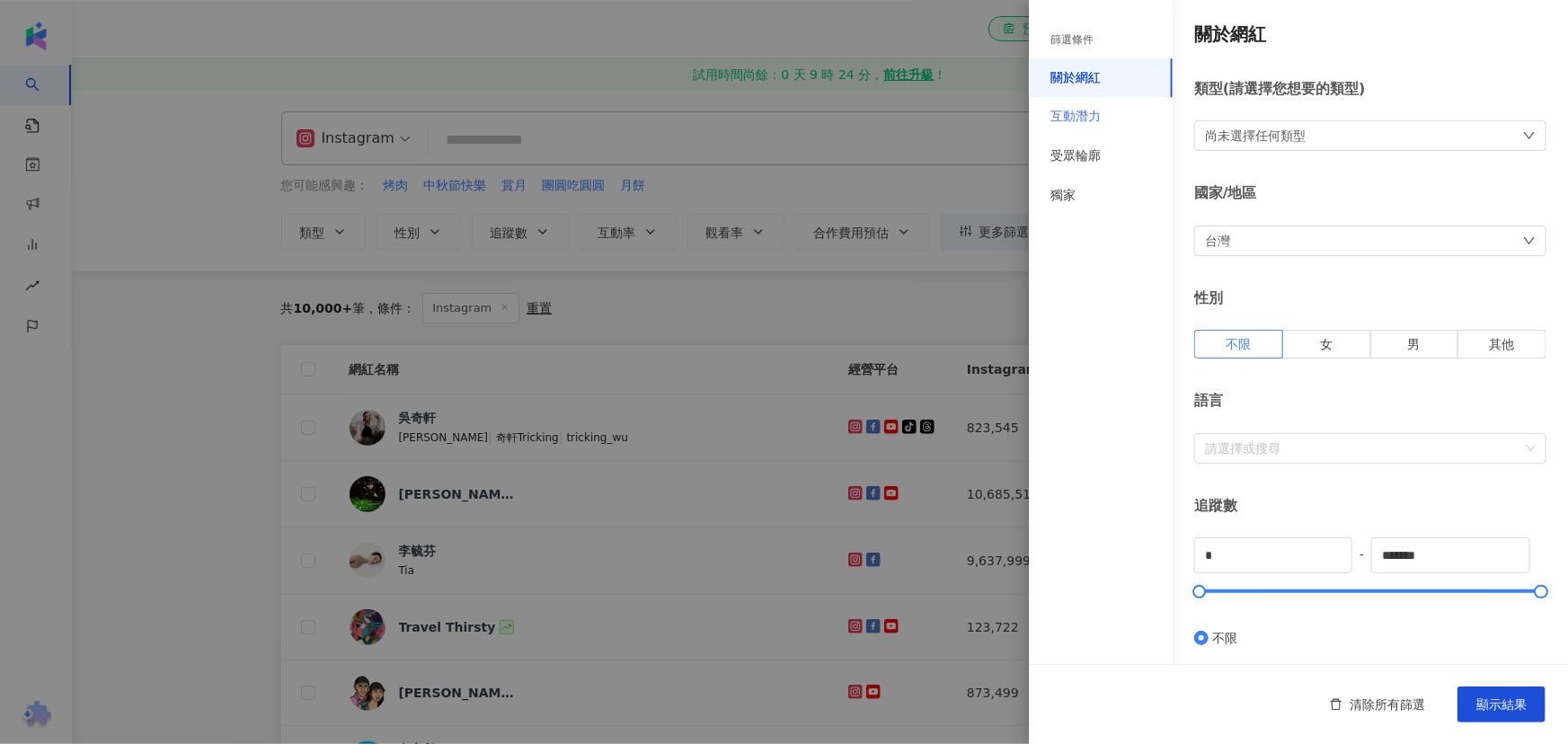
click at [984, 123] on div "互動潛力" at bounding box center [1101, 117] width 144 height 40
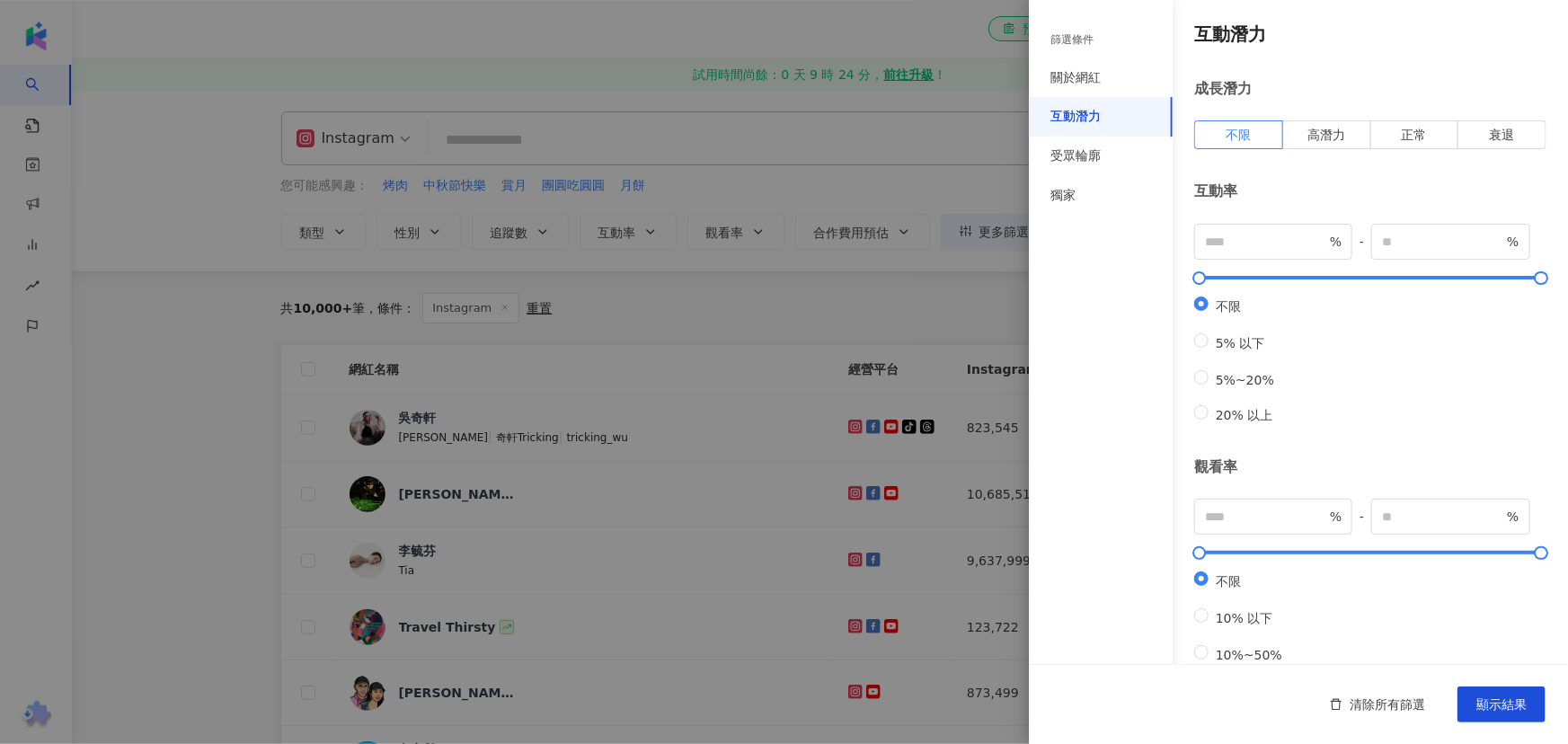
click at [984, 42] on div "篩選條件" at bounding box center [1072, 40] width 43 height 15
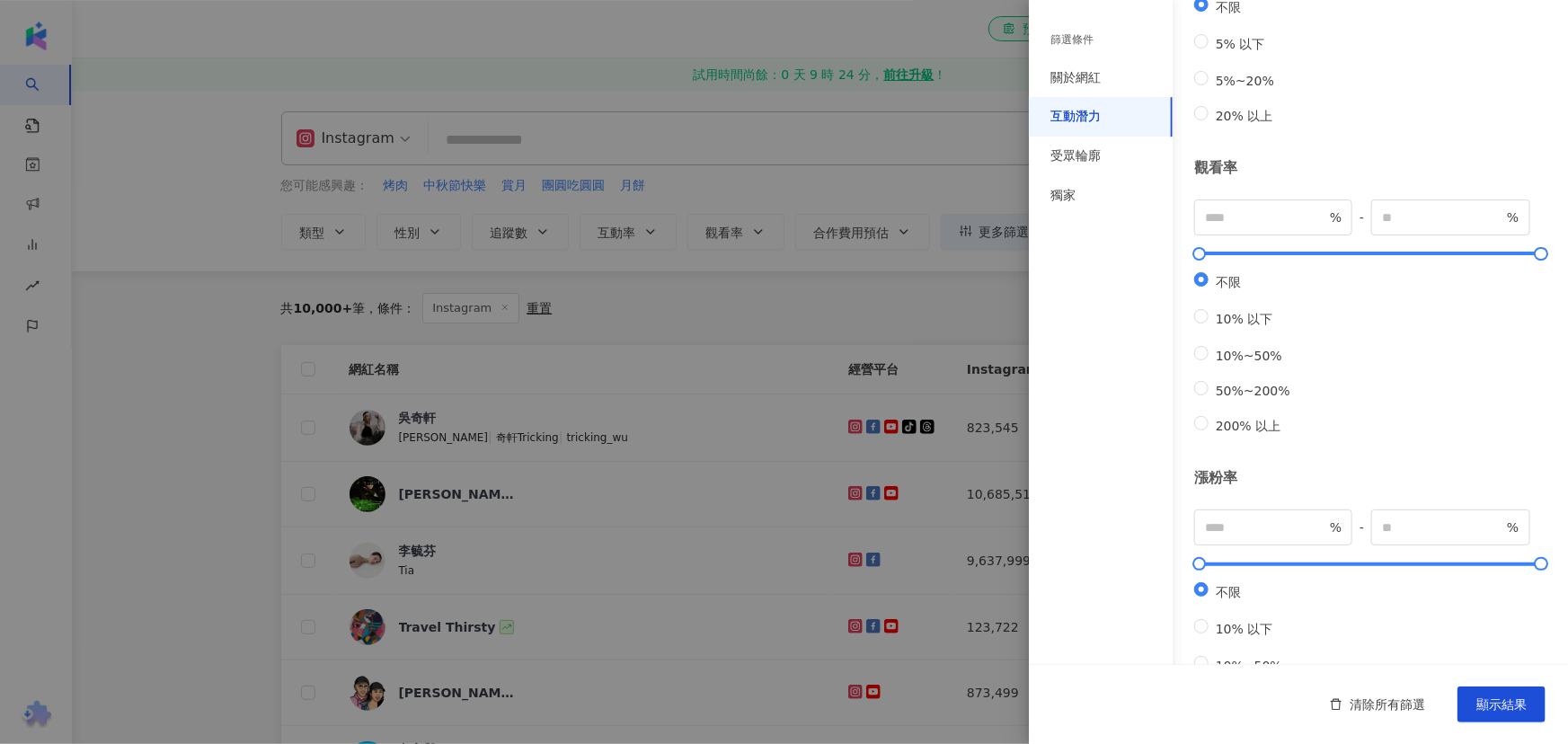
scroll to position [456, 0]
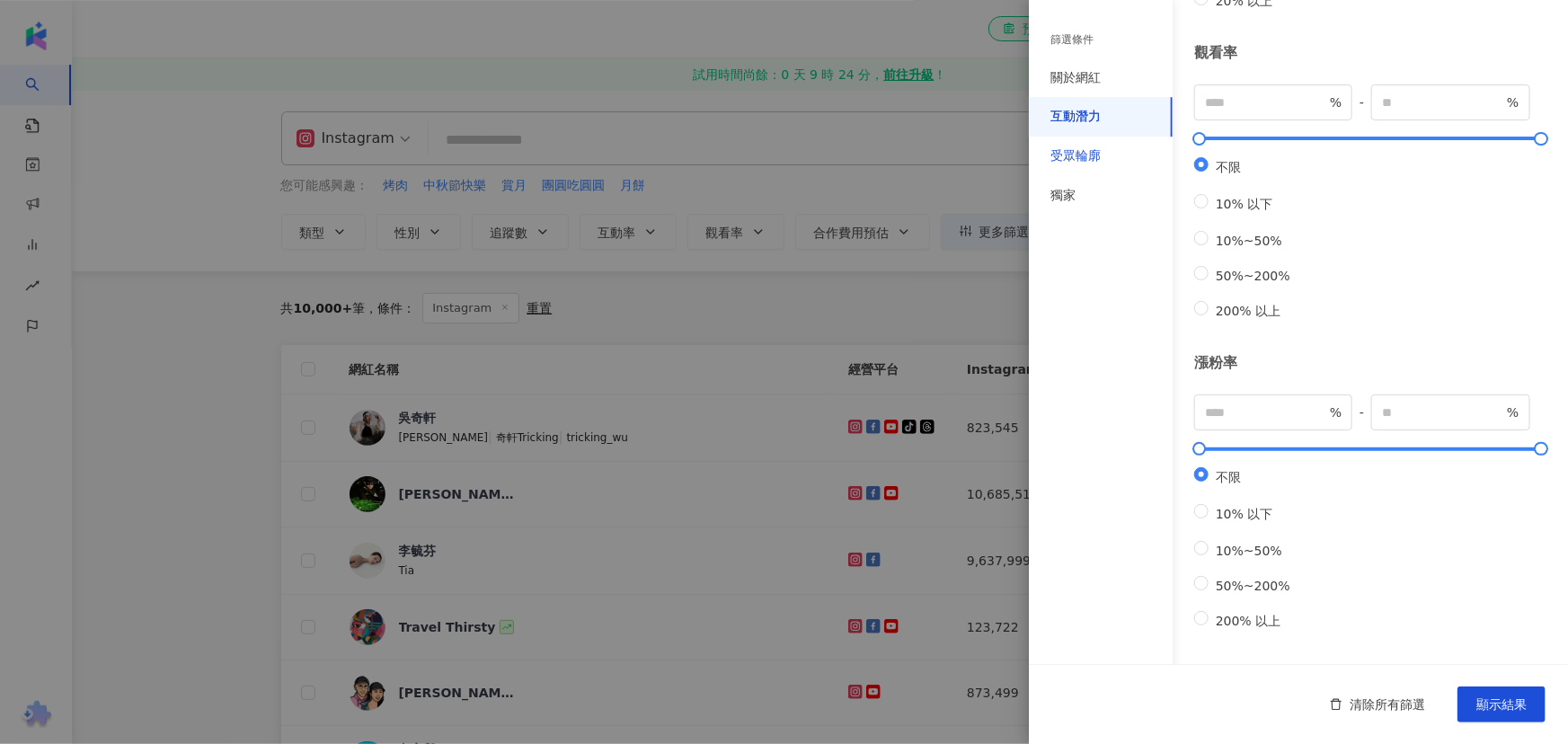
click at [984, 157] on div "受眾輪廓" at bounding box center [1075, 156] width 51 height 18
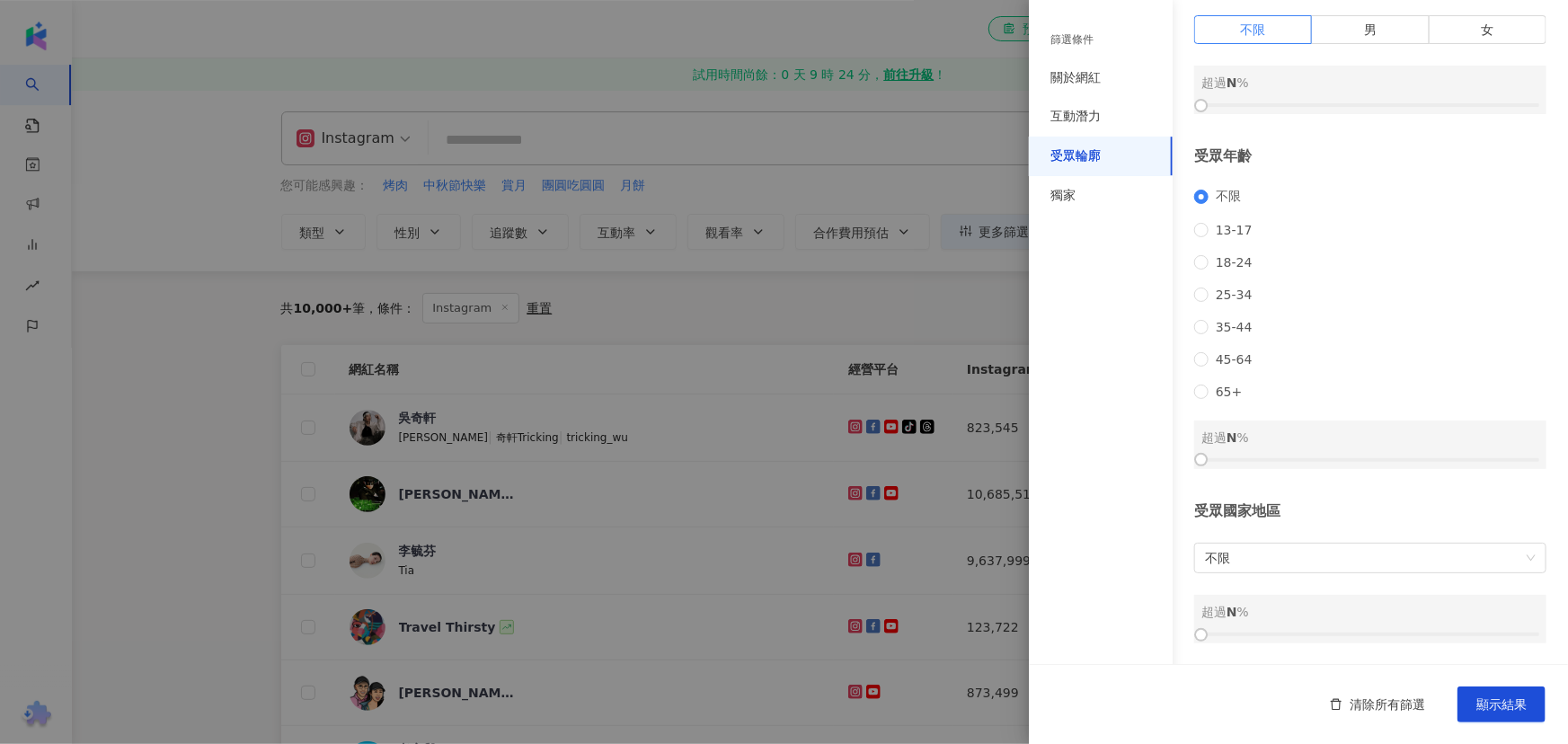
scroll to position [127, 0]
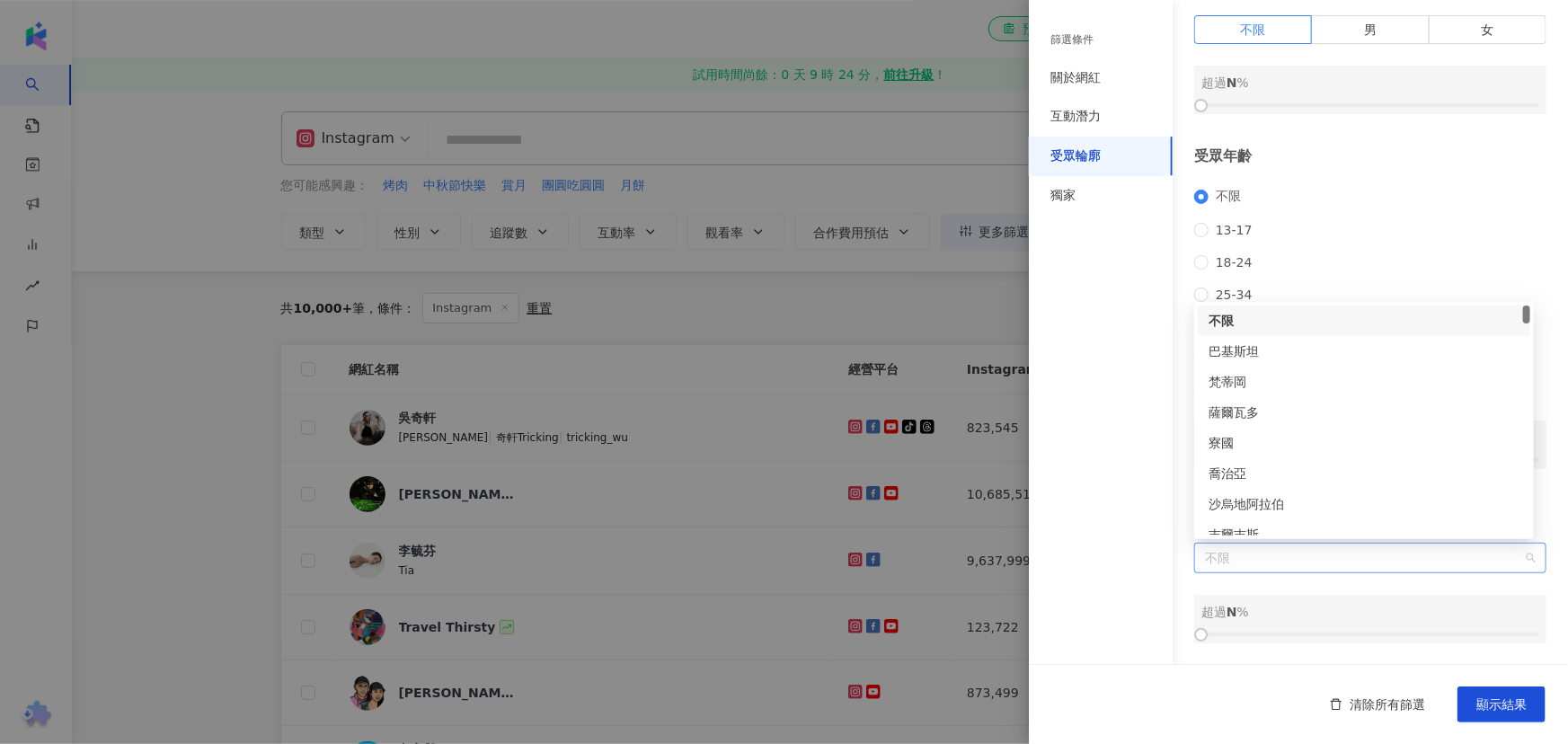
click at [984, 567] on span "不限" at bounding box center [1370, 559] width 331 height 29
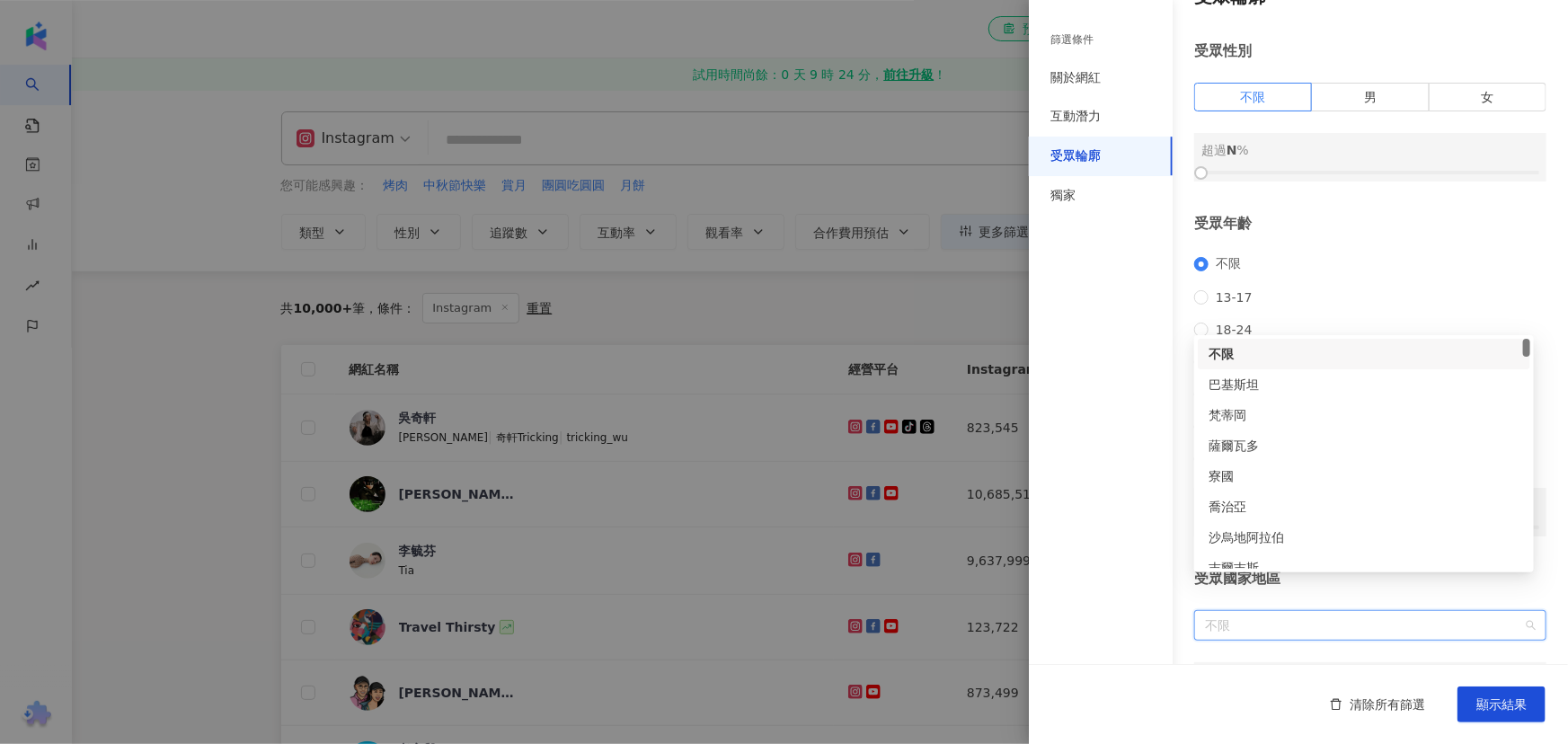
scroll to position [0, 0]
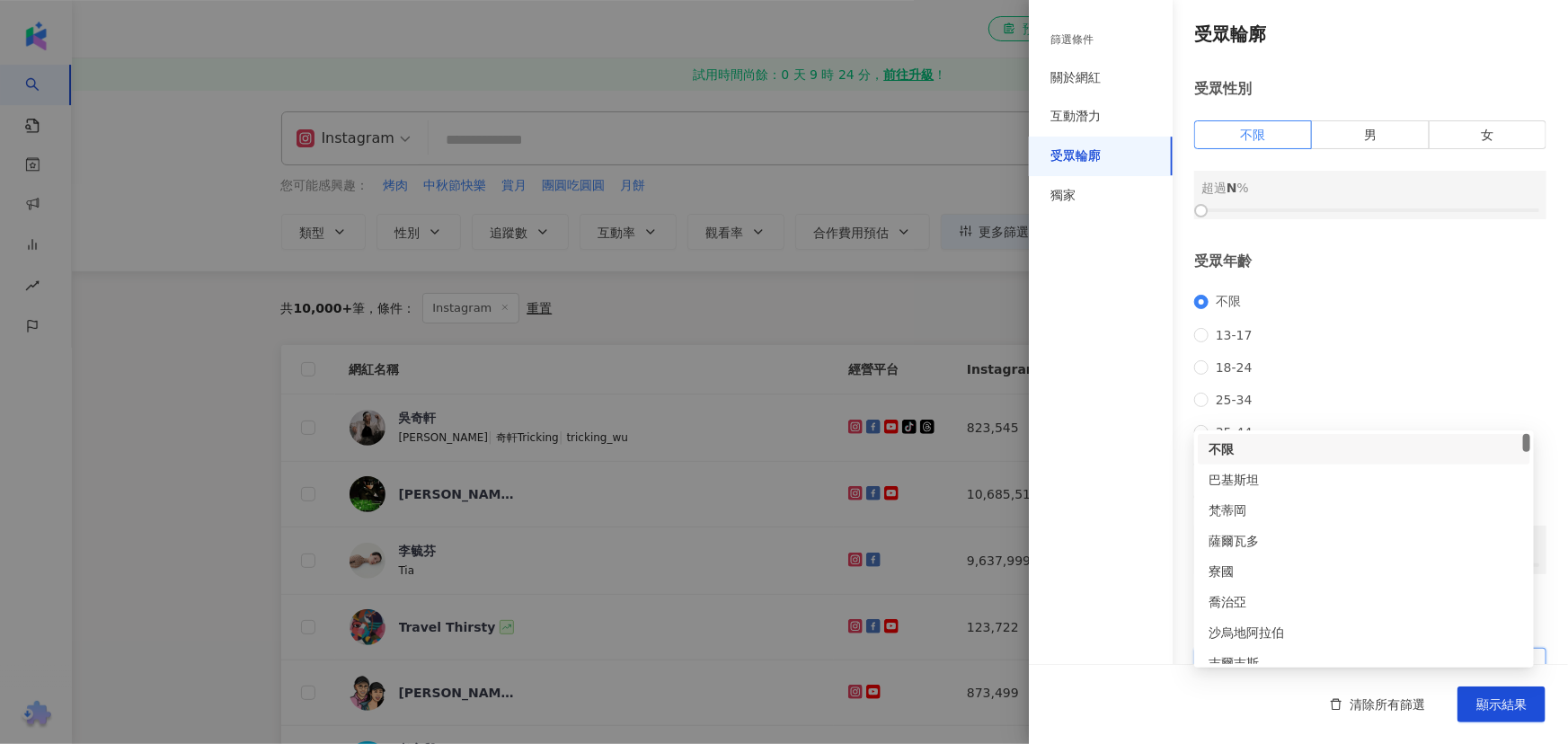
click at [984, 389] on div "篩選條件 關於網紅 互動潛力 受眾輪廓 獨家" at bounding box center [1101, 382] width 144 height 722
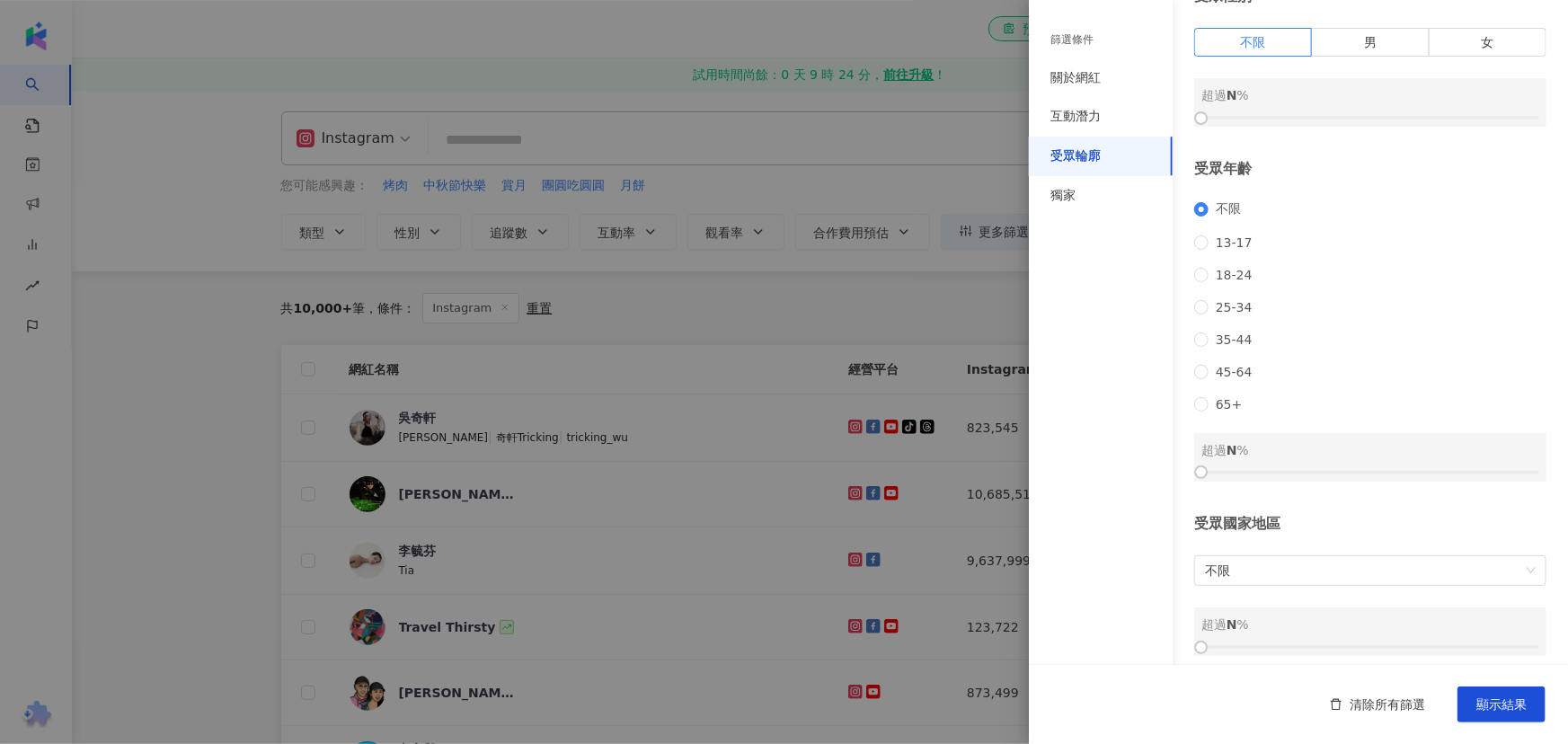
scroll to position [127, 0]
click at [984, 189] on div "獨家" at bounding box center [1063, 196] width 25 height 18
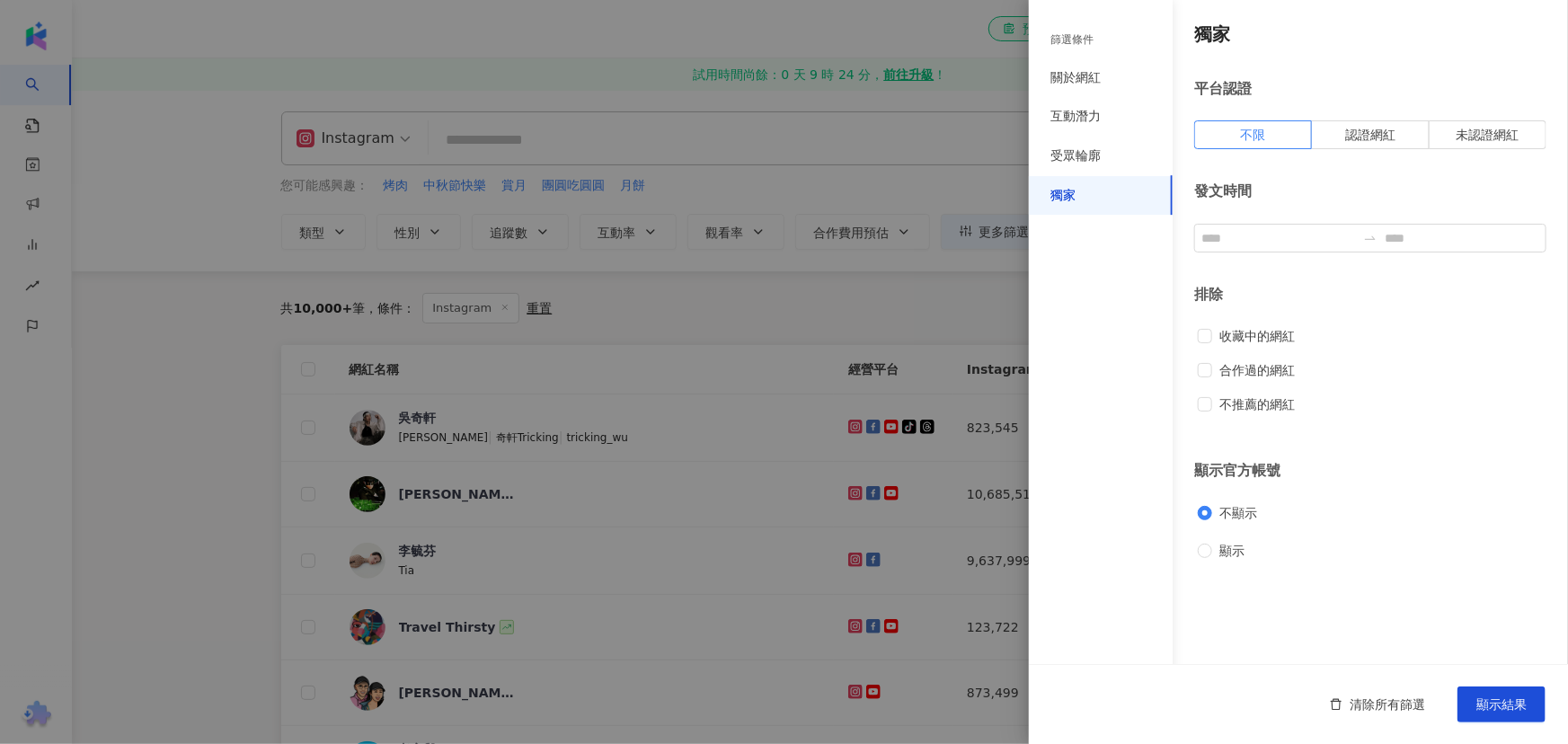
scroll to position [0, 0]
click at [984, 131] on span "認證網紅" at bounding box center [1371, 135] width 51 height 14
click at [984, 159] on div "受眾輪廓" at bounding box center [1075, 156] width 51 height 18
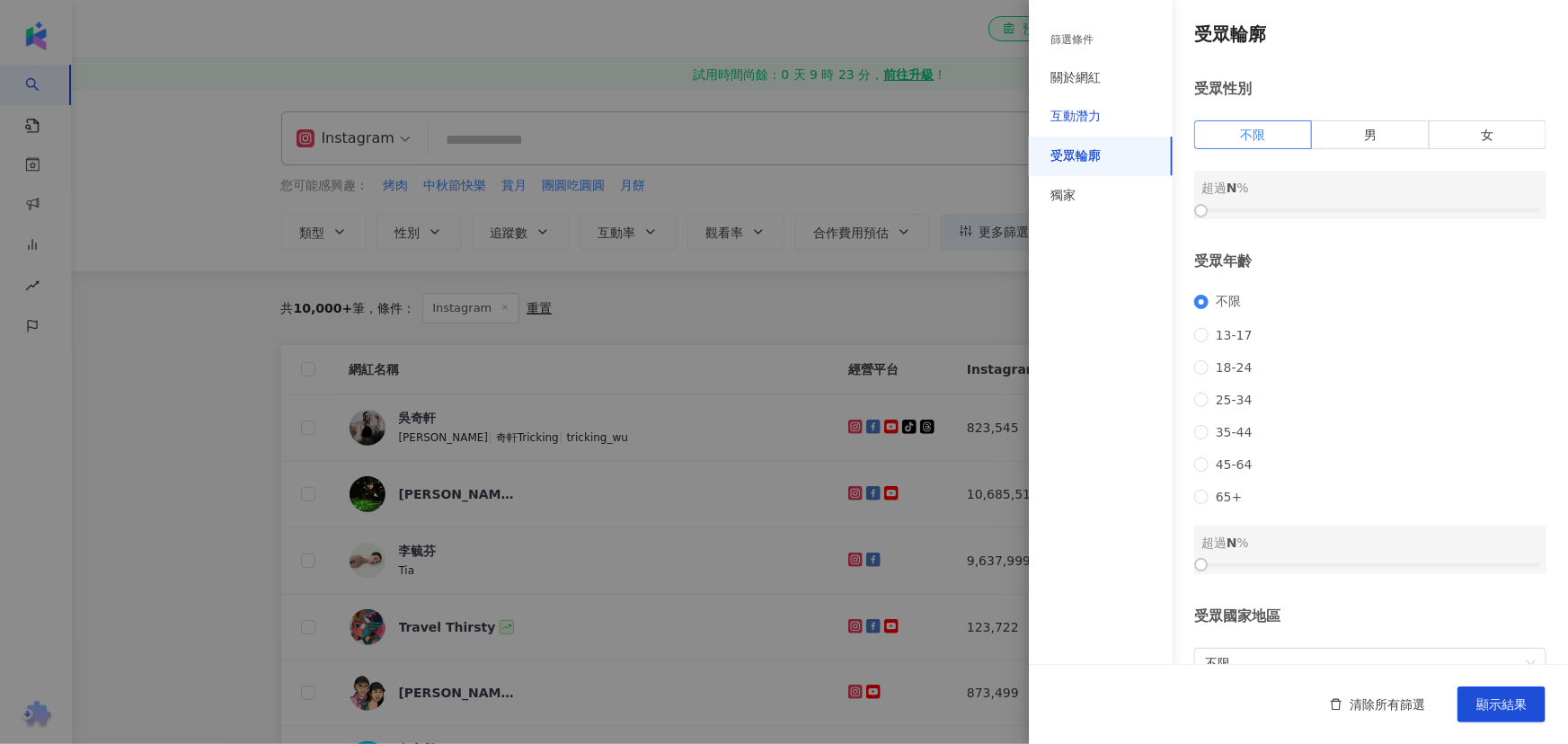
click at [984, 117] on div "互動潛力" at bounding box center [1075, 117] width 51 height 18
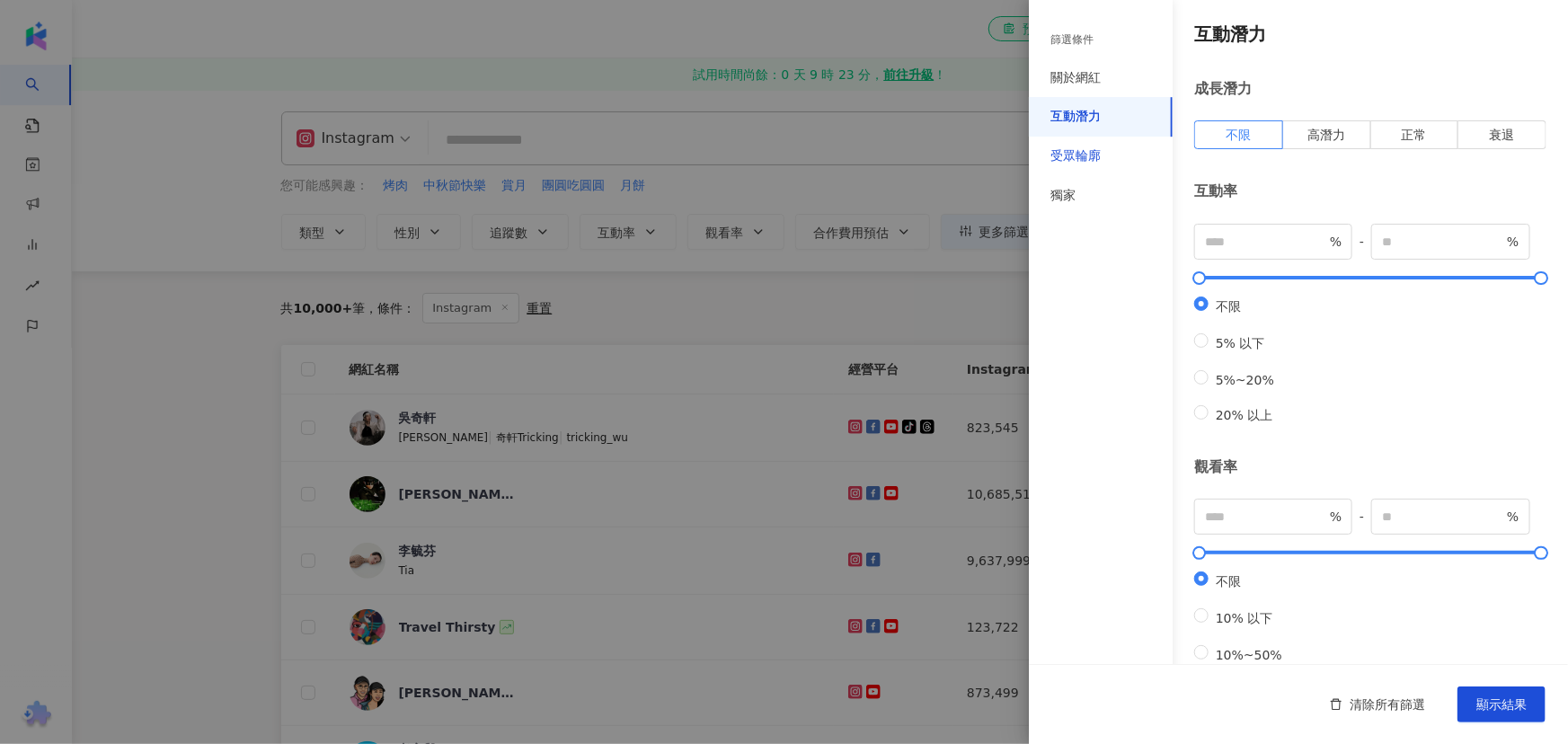
click at [984, 147] on div "受眾輪廓" at bounding box center [1075, 156] width 51 height 18
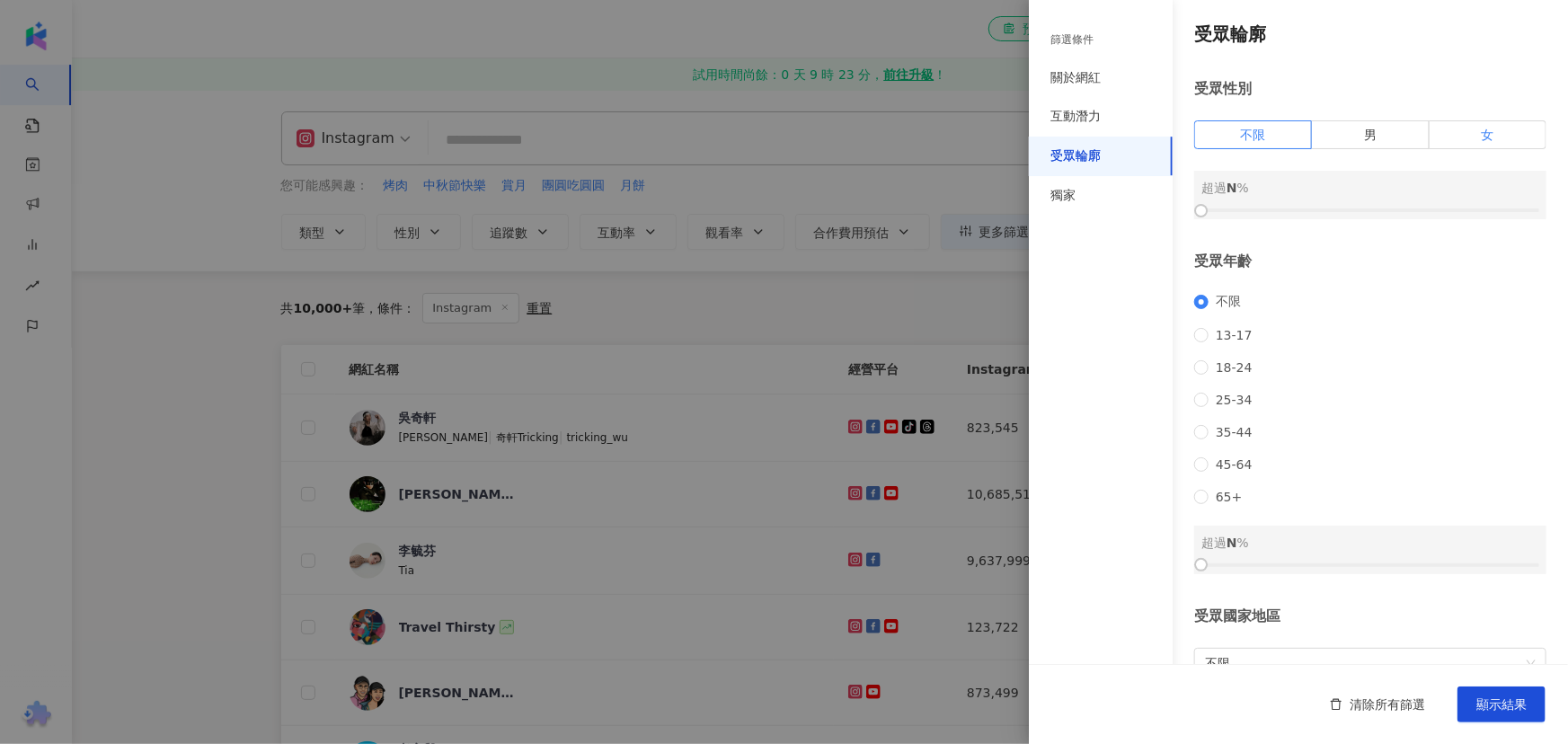
click at [984, 136] on label "女" at bounding box center [1488, 135] width 117 height 29
click at [984, 118] on div "互動潛力" at bounding box center [1075, 117] width 51 height 18
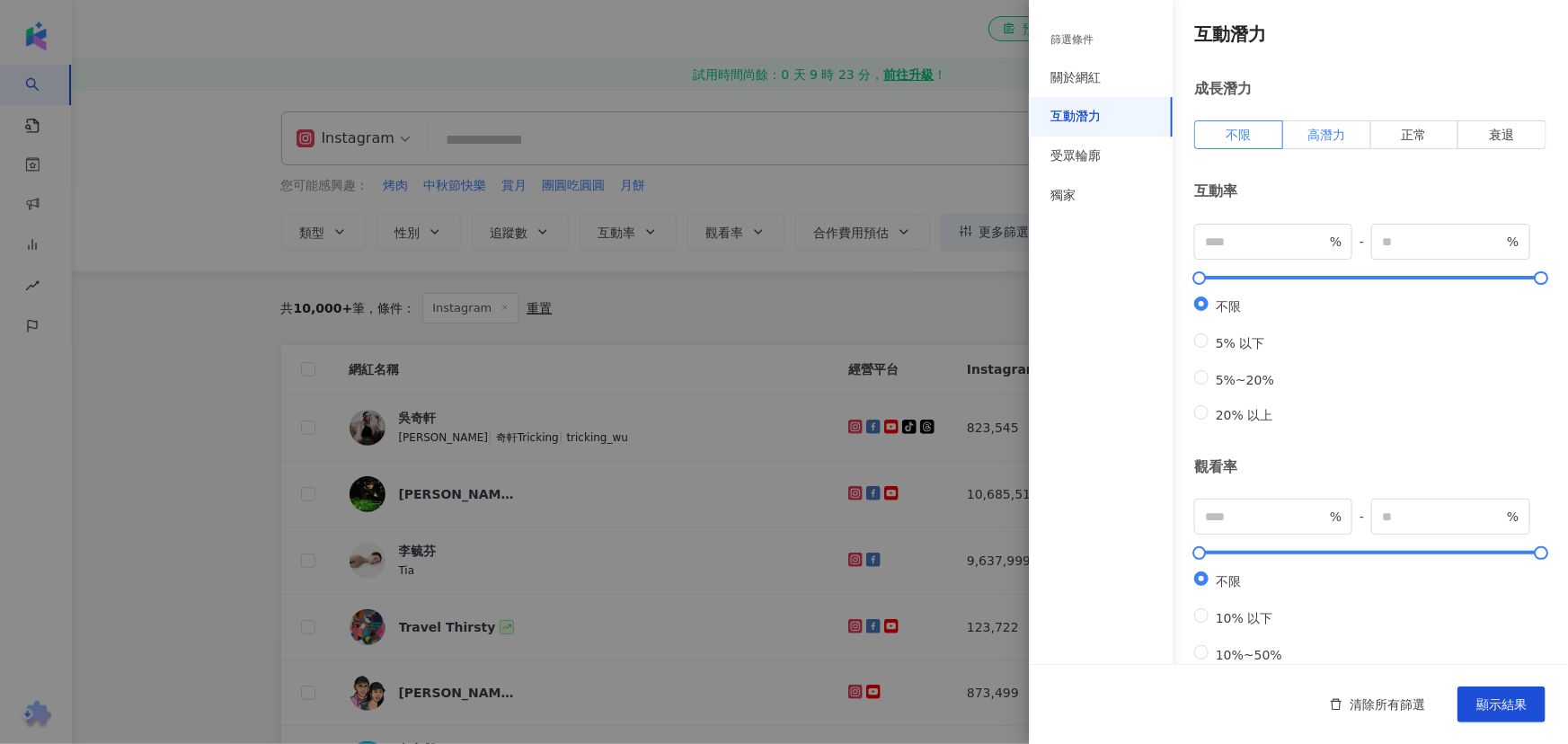
click at [984, 137] on span "高潛力" at bounding box center [1327, 135] width 38 height 14
click at [984, 127] on span "正常" at bounding box center [1414, 135] width 25 height 14
click at [984, 81] on div "關於網紅" at bounding box center [1075, 79] width 51 height 18
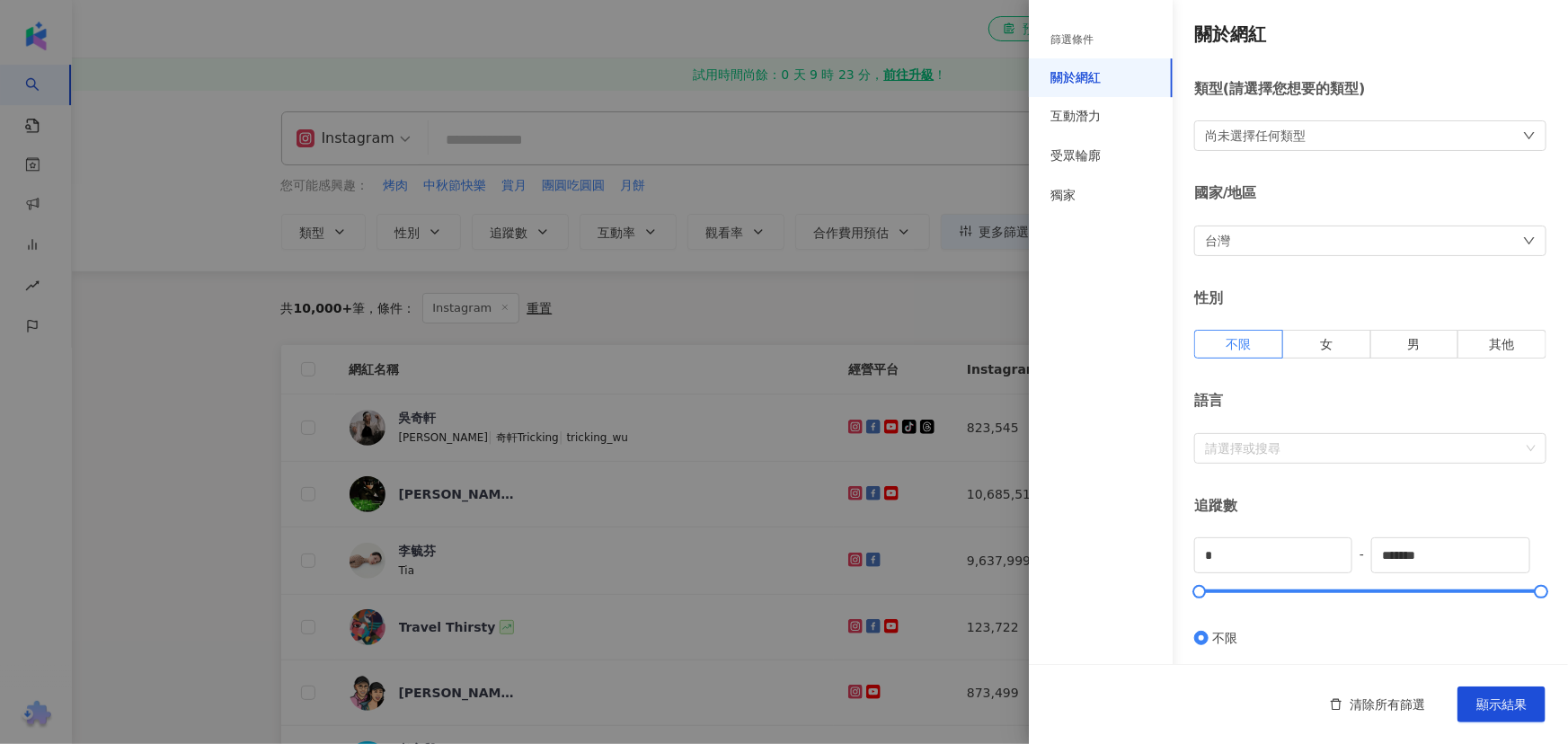
click at [984, 144] on div "尚未選擇任何類型" at bounding box center [1371, 136] width 352 height 31
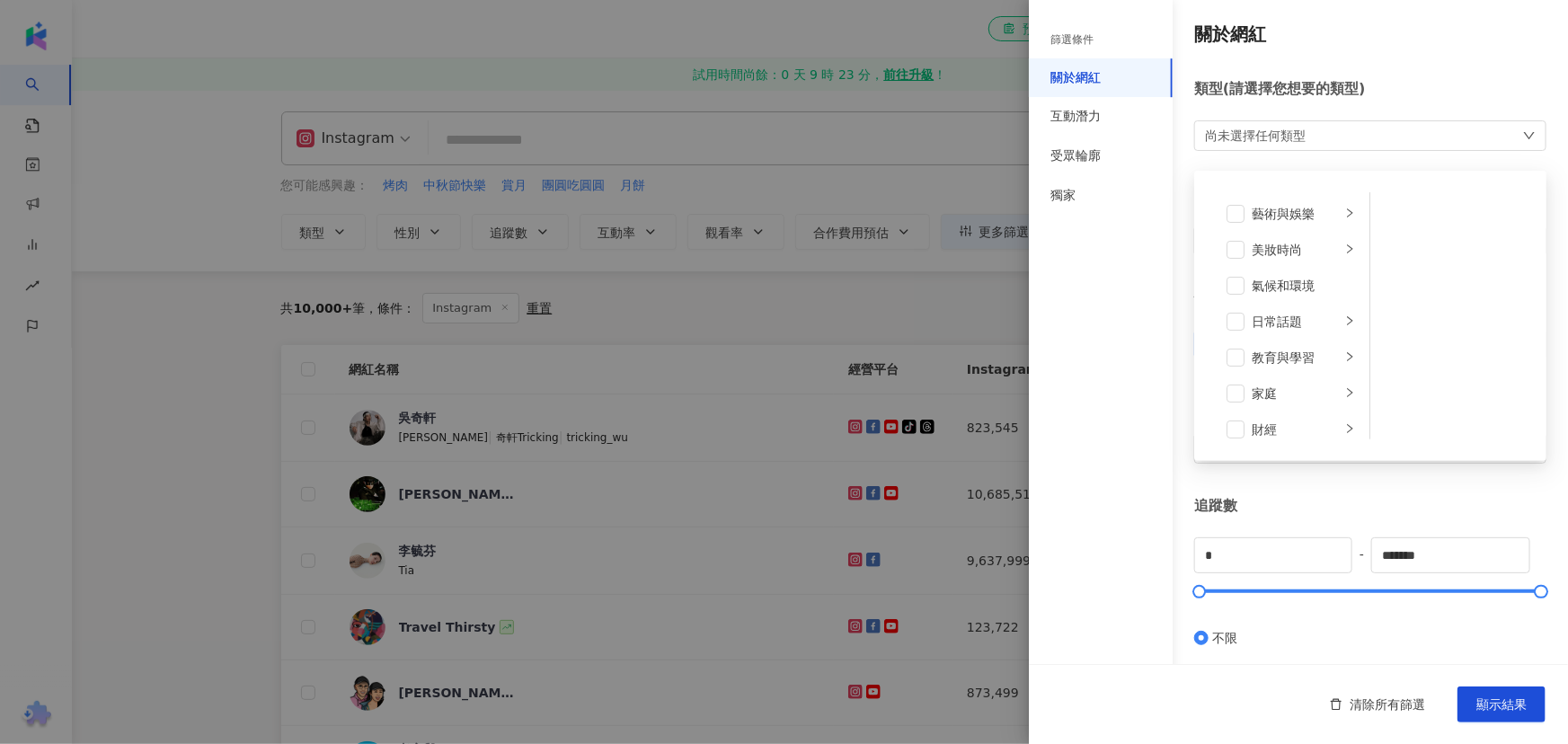
click at [984, 83] on div "類型 ( 請選擇您想要的類型 )" at bounding box center [1371, 89] width 352 height 20
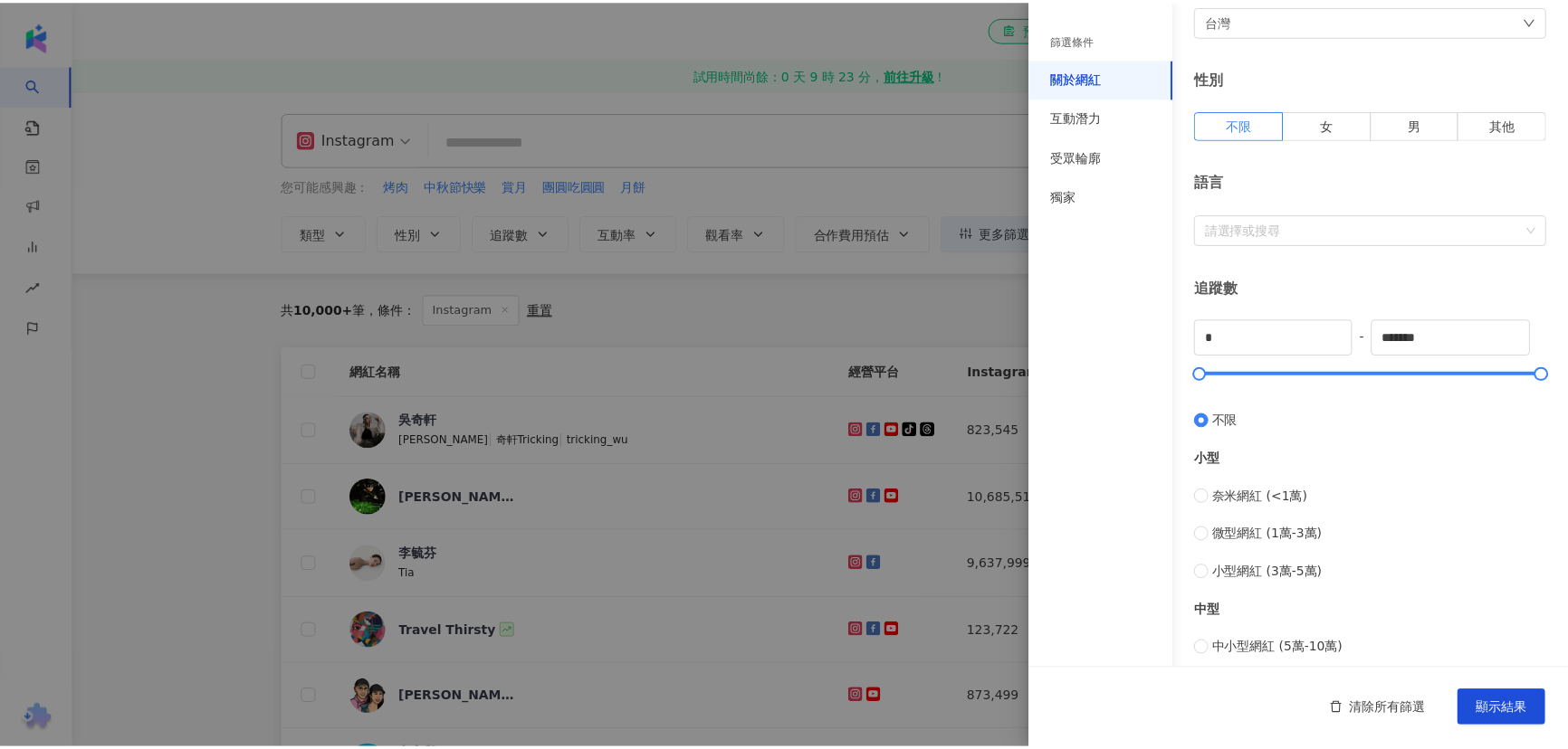
scroll to position [246, 0]
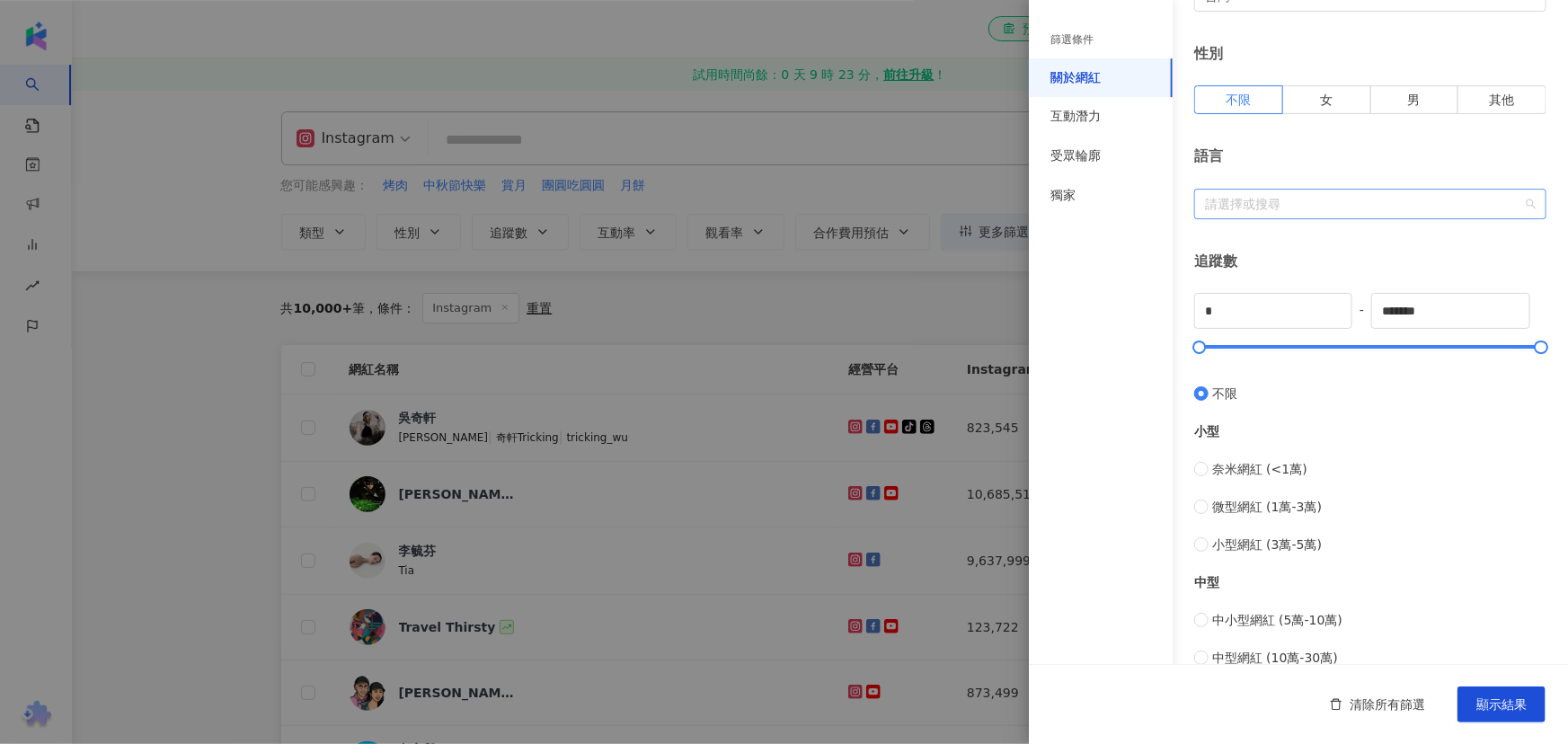
click at [984, 197] on div at bounding box center [1361, 203] width 326 height 14
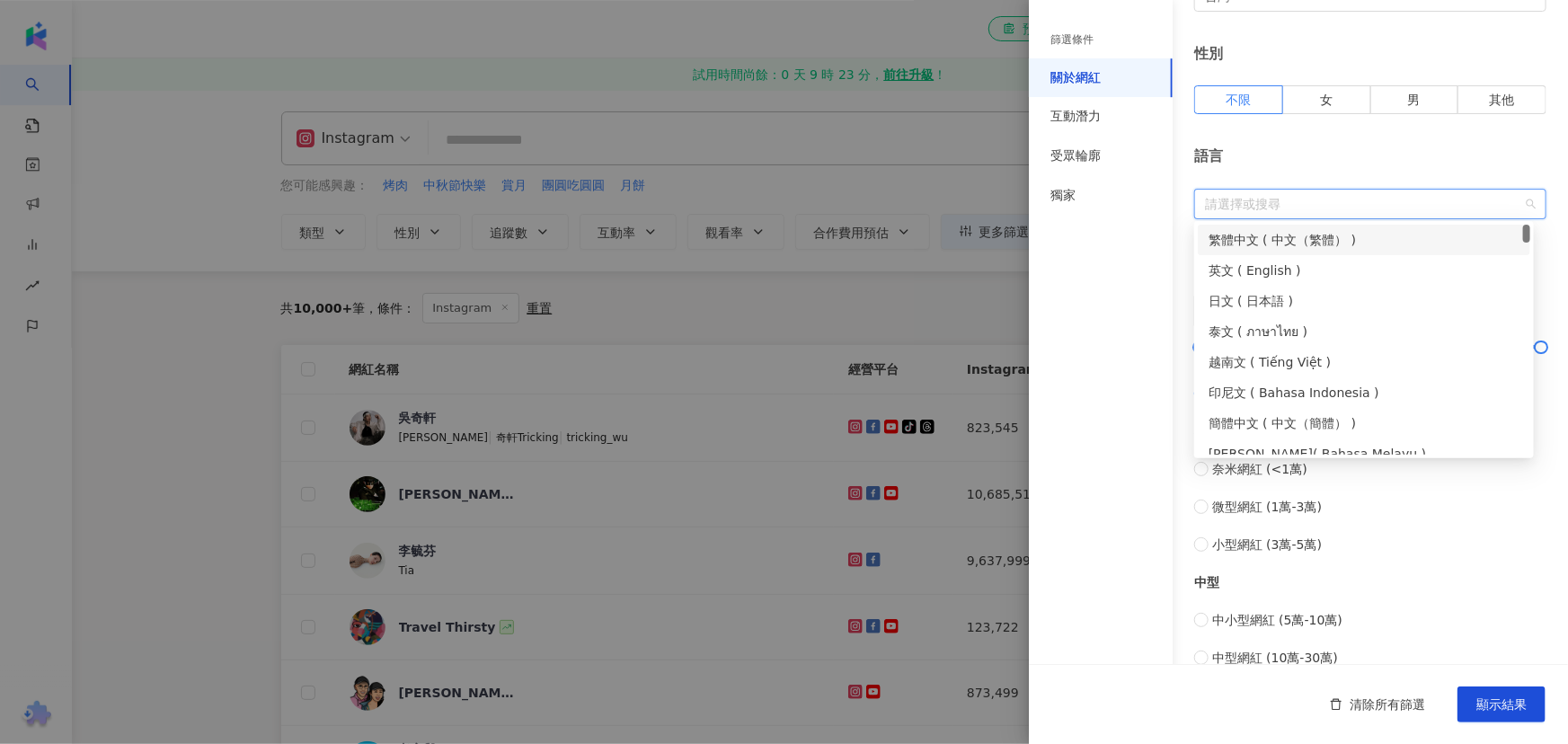
click at [984, 237] on div "繁體中文 ( 中文（繁體） )" at bounding box center [1364, 240] width 311 height 20
click at [984, 159] on div "語言" at bounding box center [1371, 156] width 352 height 20
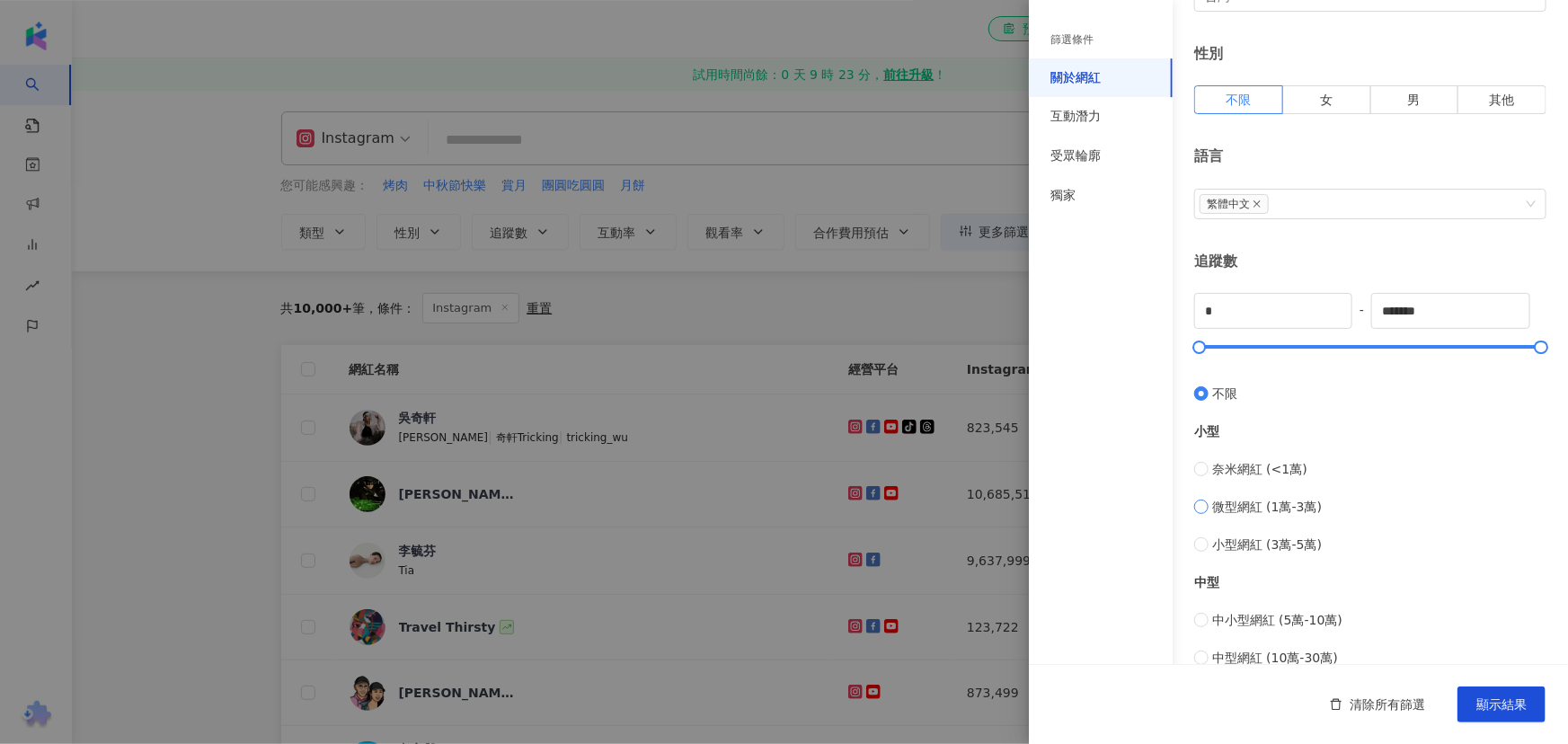
type input "*****"
click at [984, 687] on button "顯示結果" at bounding box center [1501, 705] width 88 height 36
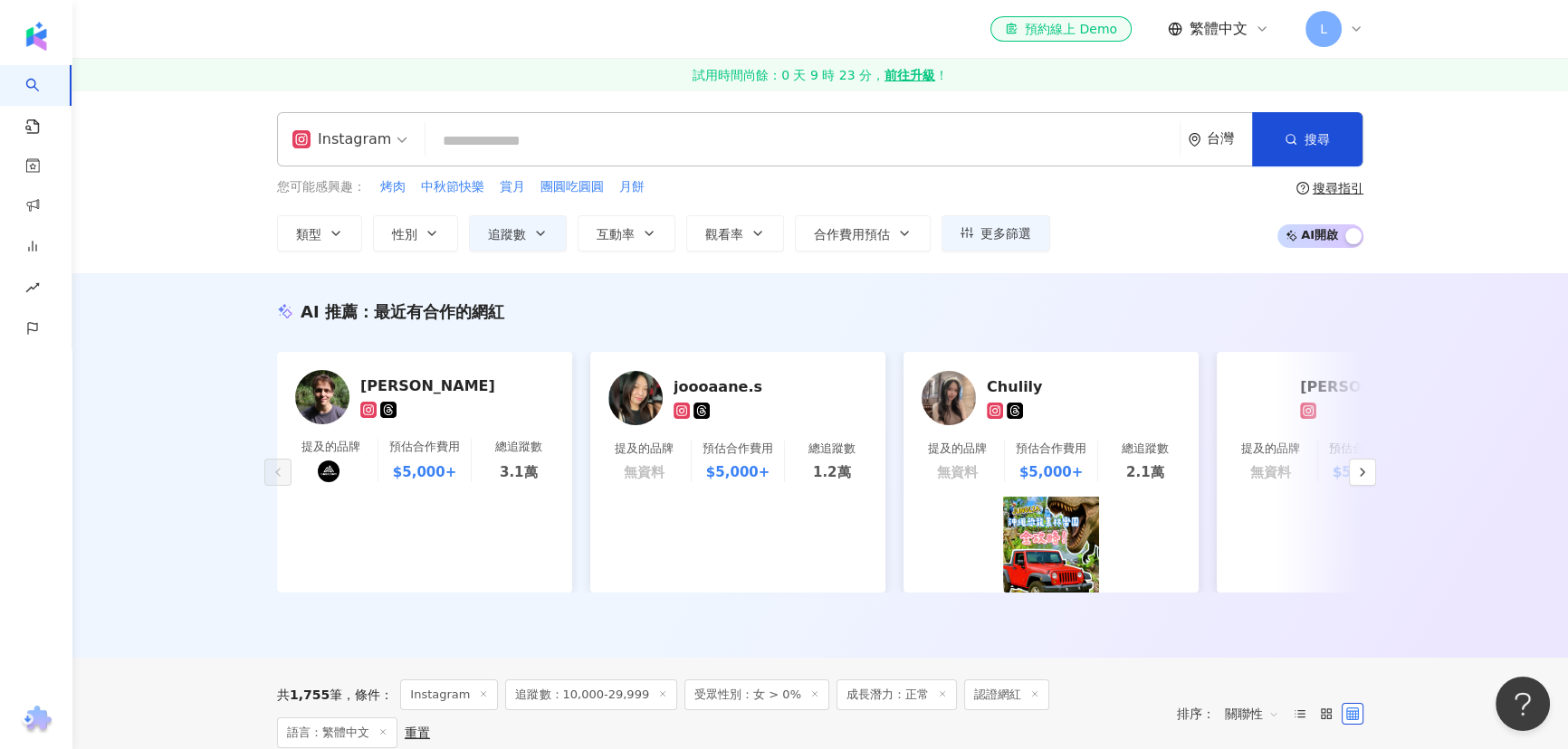
scroll to position [246, 0]
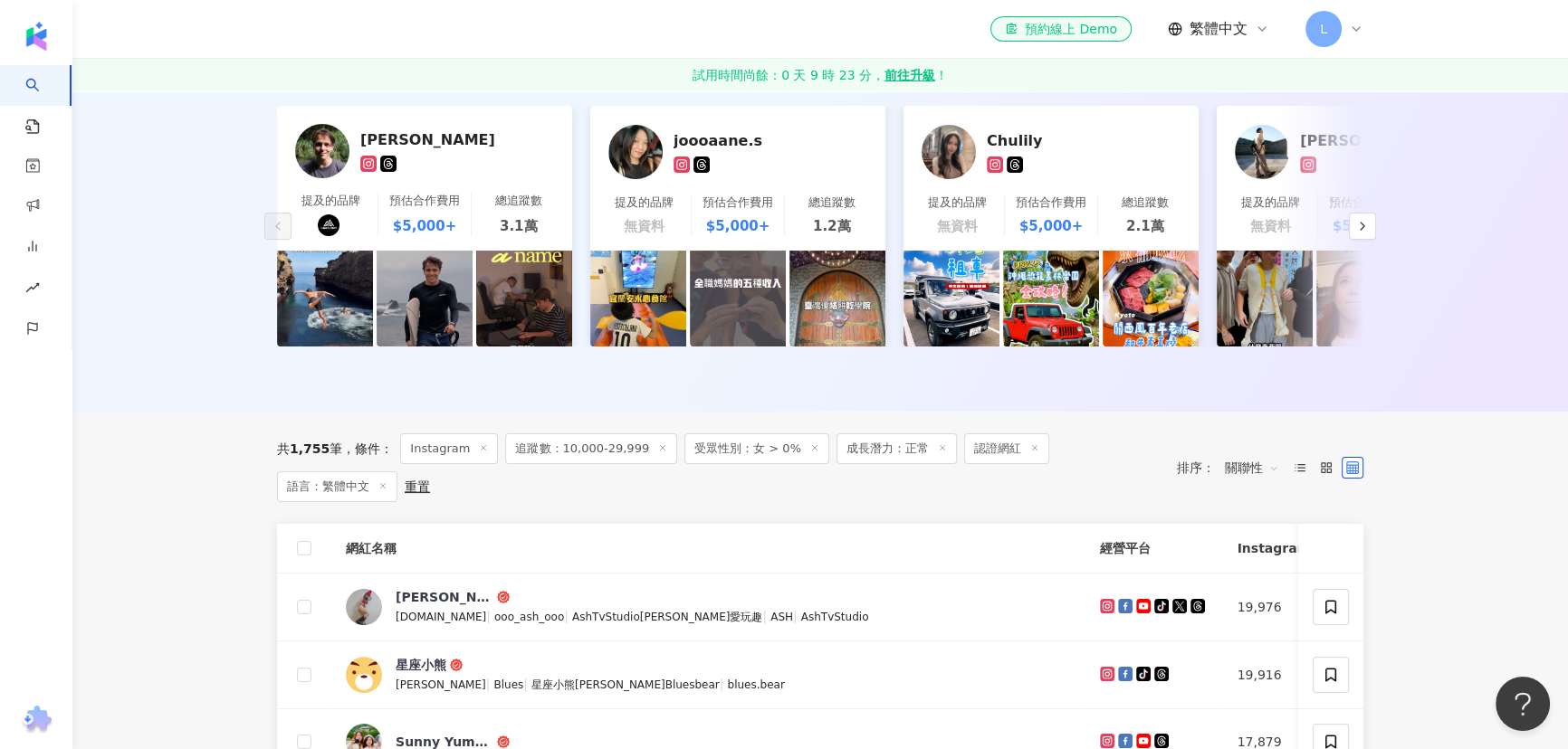
click at [992, 470] on span "關聯性" at bounding box center [1252, 468] width 55 height 29
click at [992, 636] on div "觀看率" at bounding box center [1252, 632] width 46 height 20
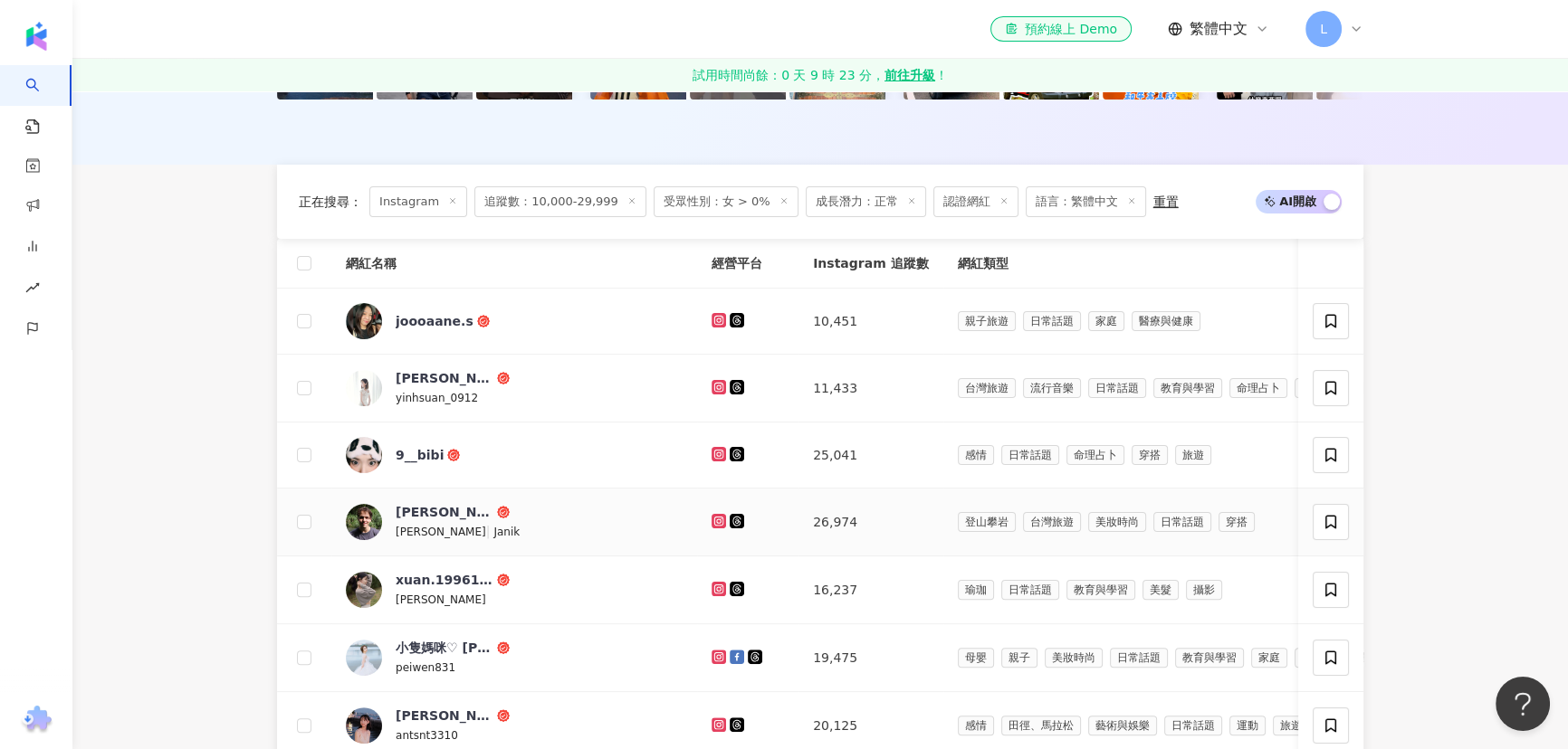
scroll to position [740, 0]
